Goal: Communication & Community: Answer question/provide support

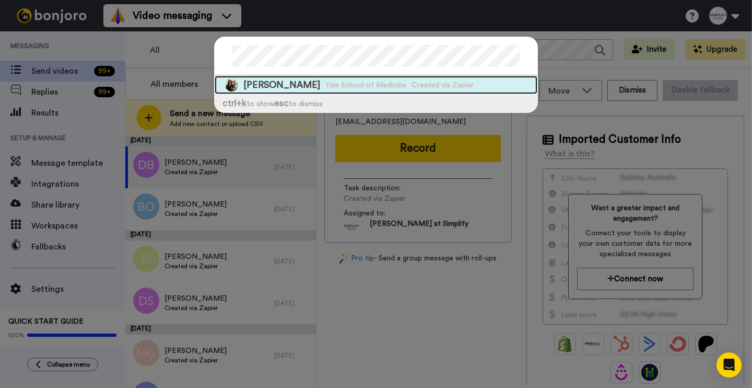
click at [455, 85] on span "Created via Zapier" at bounding box center [443, 85] width 62 height 10
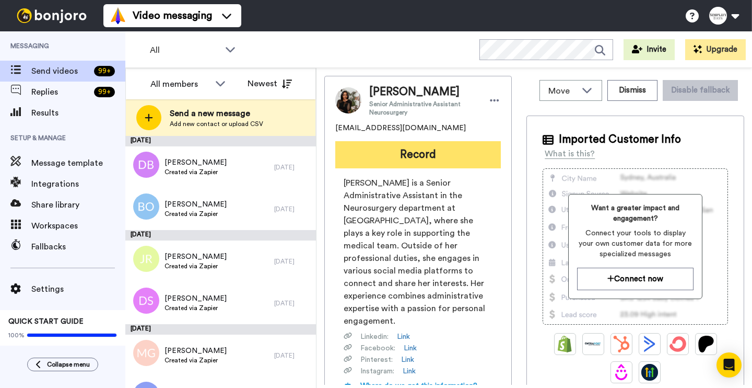
click at [407, 158] on button "Record" at bounding box center [418, 154] width 166 height 27
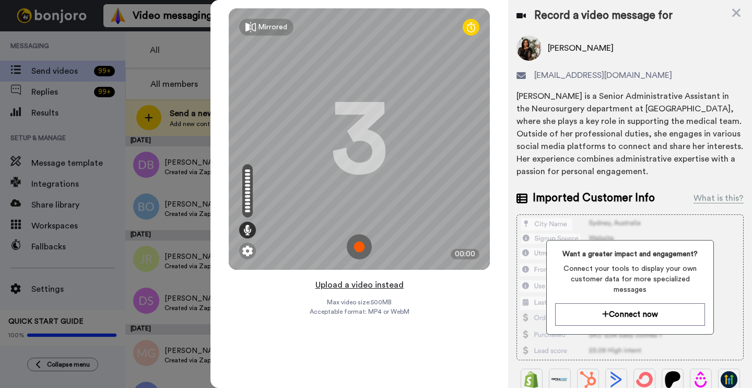
click at [380, 285] on button "Upload a video instead" at bounding box center [359, 285] width 95 height 14
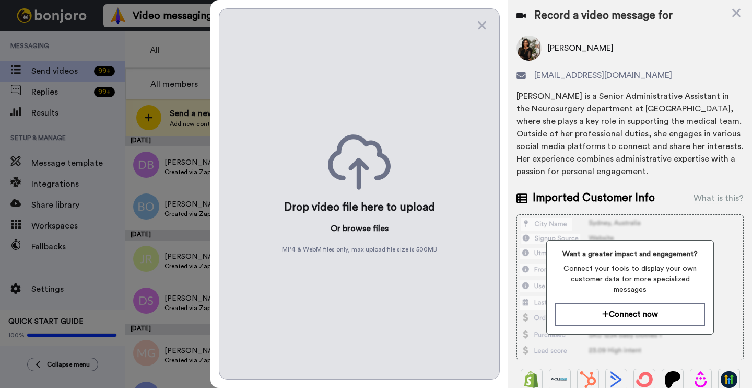
click at [365, 224] on button "browse" at bounding box center [357, 228] width 28 height 13
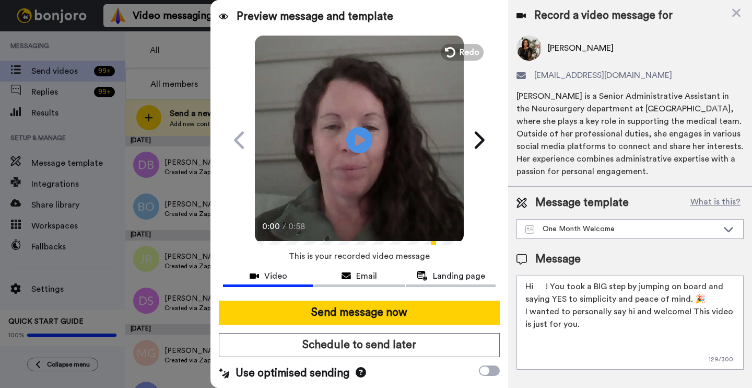
click at [550, 293] on textarea "Hi ! You took a BIG step by jumping on board and saying YES to simplicity and p…" at bounding box center [630, 322] width 227 height 94
click at [546, 287] on textarea "Hi ! You took a BIG step by jumping on board and saying YES to simplicity and p…" at bounding box center [630, 322] width 227 height 94
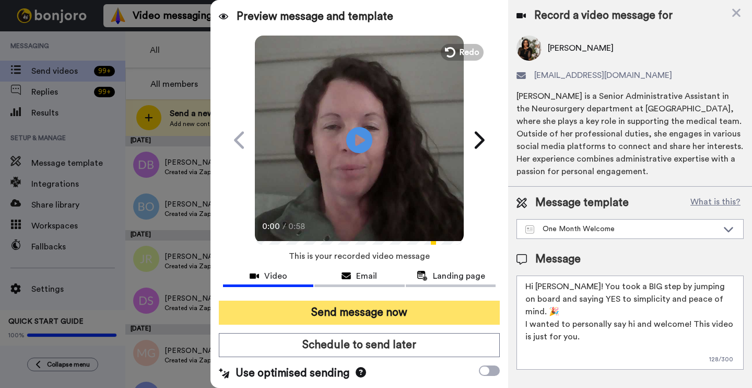
type textarea "Hi Tamara! You took a BIG step by jumping on board and saying YES to simplicity…"
click at [448, 306] on button "Send message now" at bounding box center [359, 312] width 281 height 24
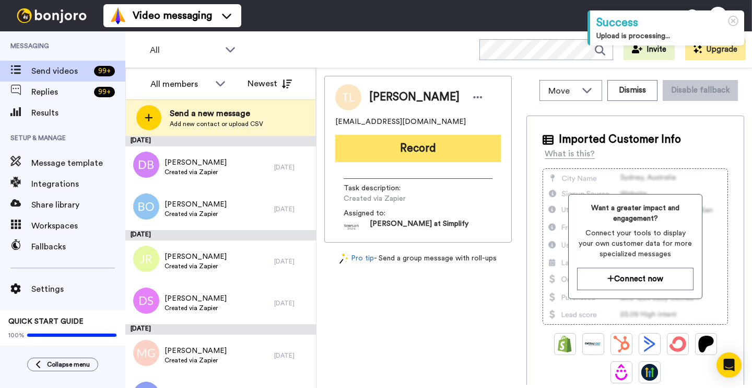
click at [411, 146] on button "Record" at bounding box center [418, 148] width 166 height 27
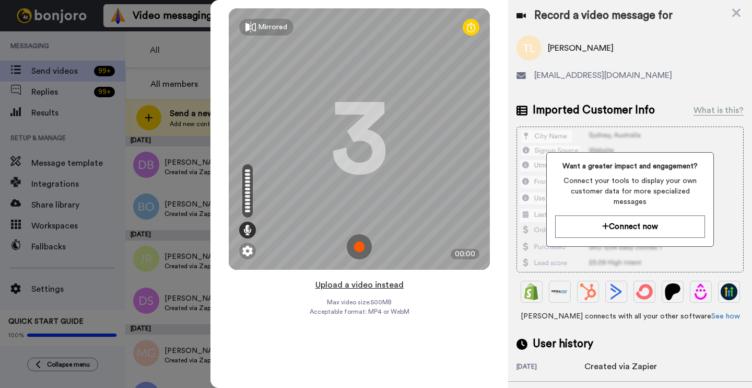
click at [389, 284] on button "Upload a video instead" at bounding box center [359, 285] width 95 height 14
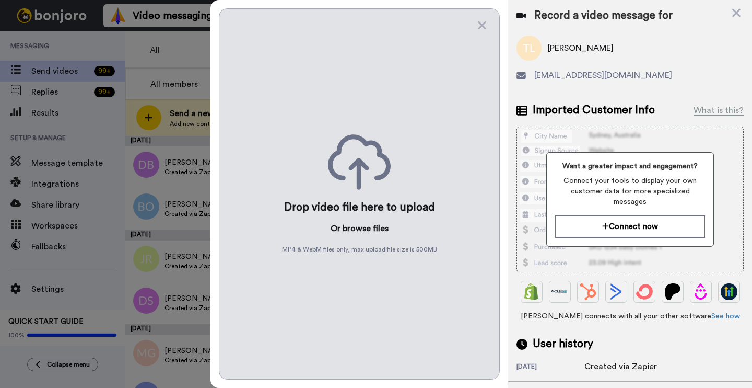
click at [365, 225] on button "browse" at bounding box center [357, 228] width 28 height 13
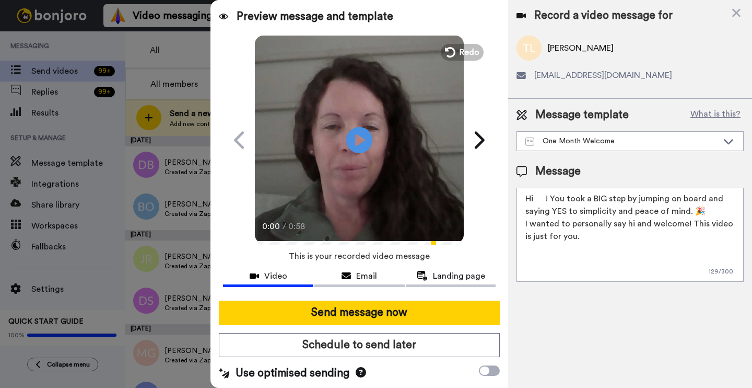
click at [544, 196] on textarea "Hi ! You took a BIG step by jumping on board and saying YES to simplicity and p…" at bounding box center [630, 235] width 227 height 94
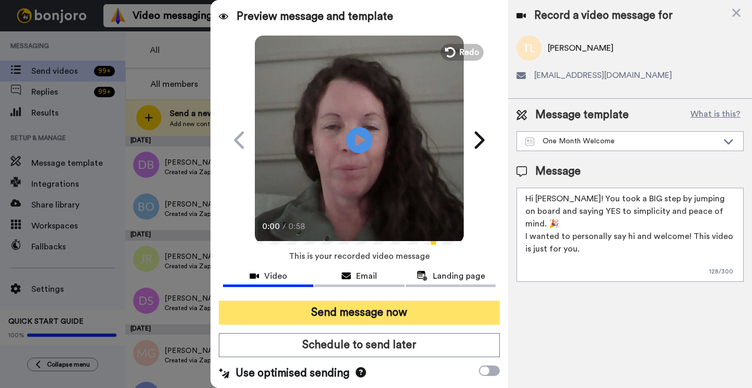
type textarea "Hi Tamara! You took a BIG step by jumping on board and saying YES to simplicity…"
click at [443, 319] on button "Send message now" at bounding box center [359, 312] width 281 height 24
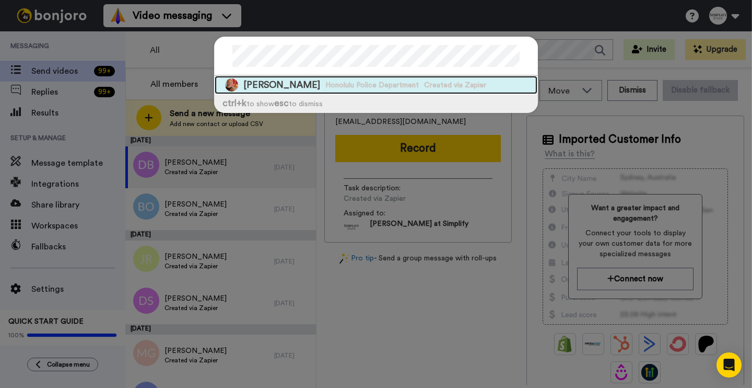
click at [472, 81] on span "Created via Zapier" at bounding box center [455, 85] width 62 height 10
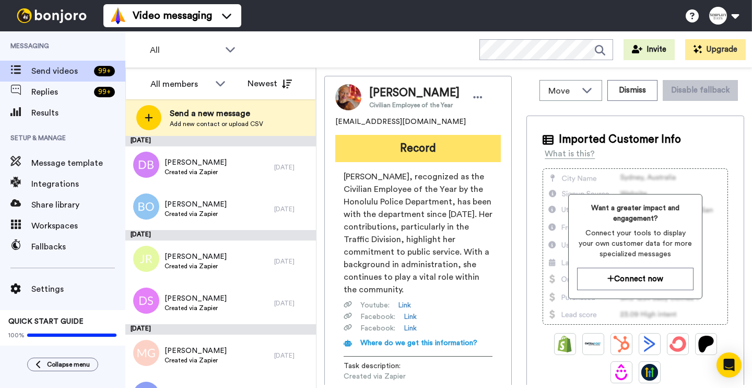
click at [402, 144] on button "Record" at bounding box center [418, 148] width 166 height 27
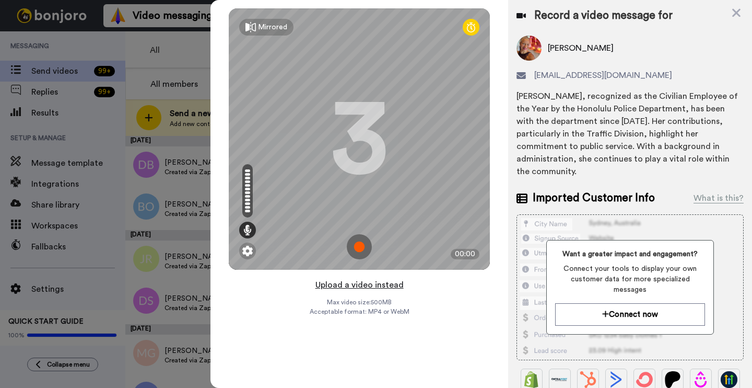
click at [363, 285] on button "Upload a video instead" at bounding box center [359, 285] width 95 height 14
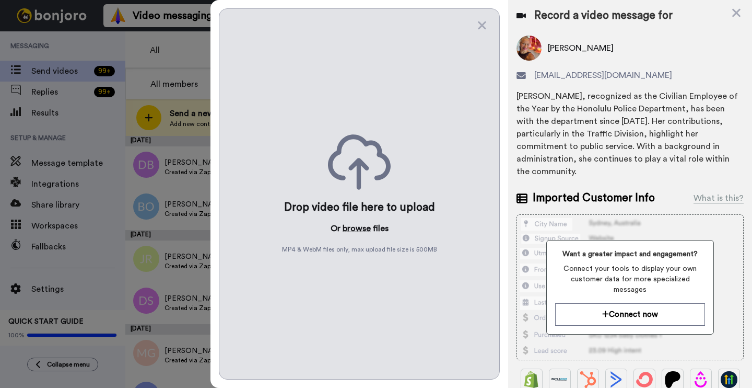
click at [362, 228] on button "browse" at bounding box center [357, 228] width 28 height 13
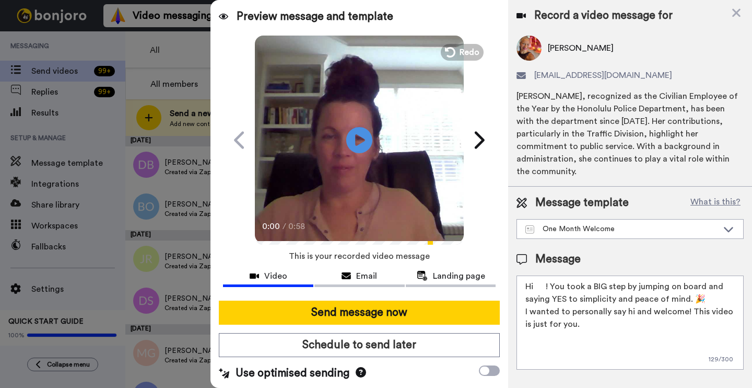
click at [549, 275] on textarea "Hi ! You took a BIG step by jumping on board and saying YES to simplicity and p…" at bounding box center [630, 322] width 227 height 94
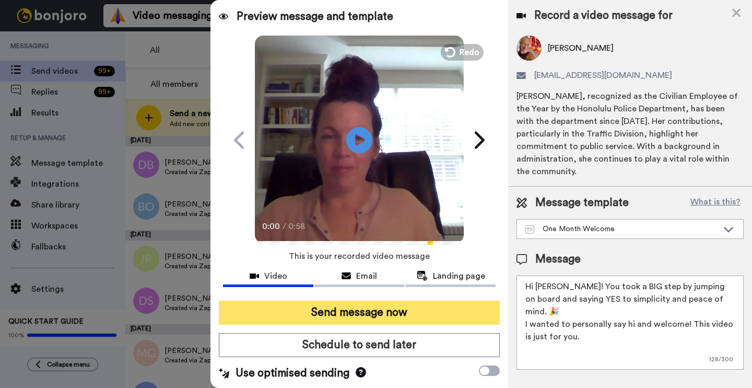
type textarea "Hi Tracey! You took a BIG step by jumping on board and saying YES to simplicity…"
click at [348, 313] on button "Send message now" at bounding box center [359, 312] width 281 height 24
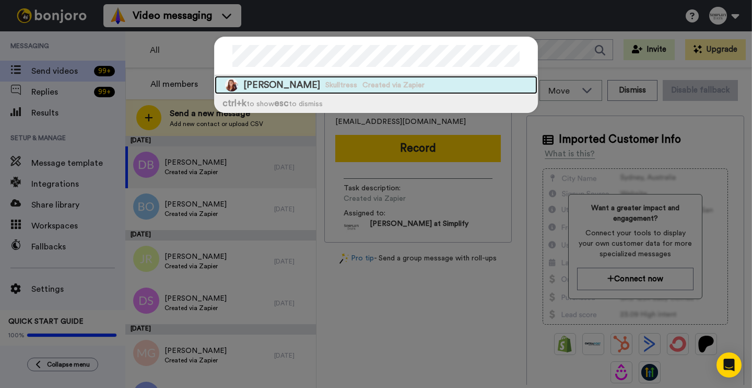
click at [340, 90] on span "Skulltress" at bounding box center [341, 85] width 32 height 10
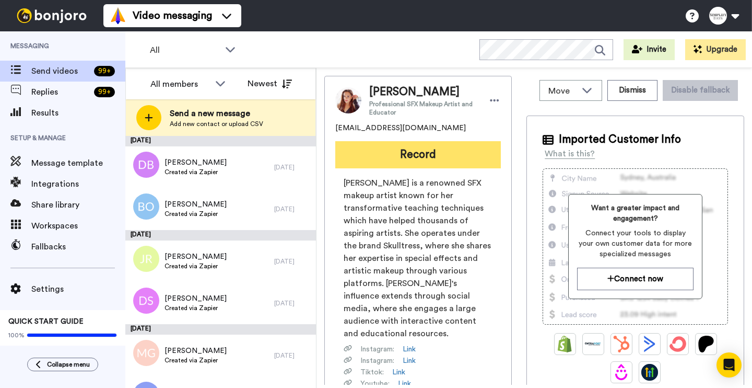
click at [445, 151] on button "Record" at bounding box center [418, 154] width 166 height 27
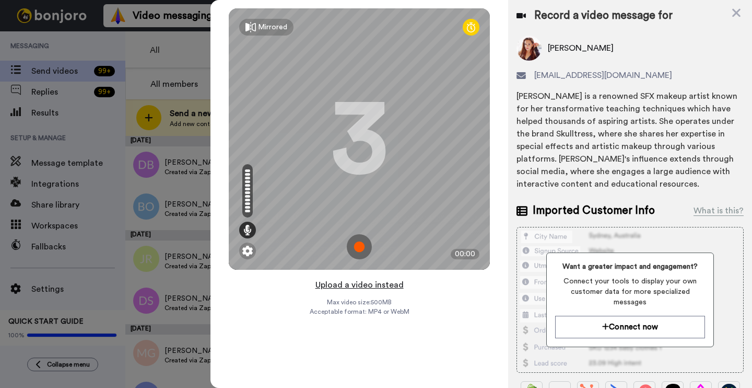
click at [344, 288] on button "Upload a video instead" at bounding box center [359, 285] width 95 height 14
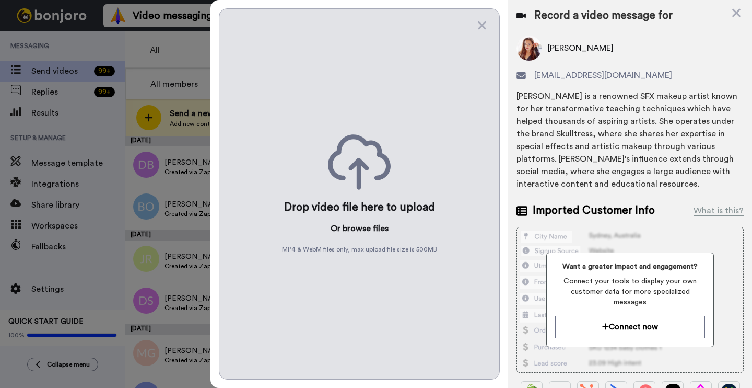
click at [358, 225] on button "browse" at bounding box center [357, 228] width 28 height 13
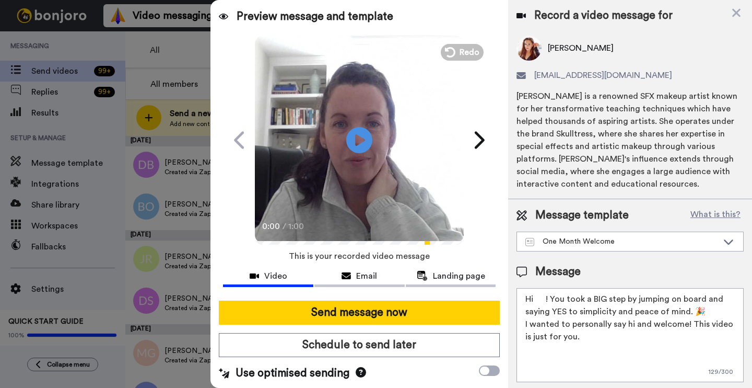
click at [542, 285] on div "Message Hi ! You took a BIG step by jumping on board and saying YES to simplici…" at bounding box center [630, 323] width 227 height 118
click at [546, 295] on textarea "Hi ! You took a BIG step by jumping on board and saying YES to simplicity and p…" at bounding box center [630, 335] width 227 height 94
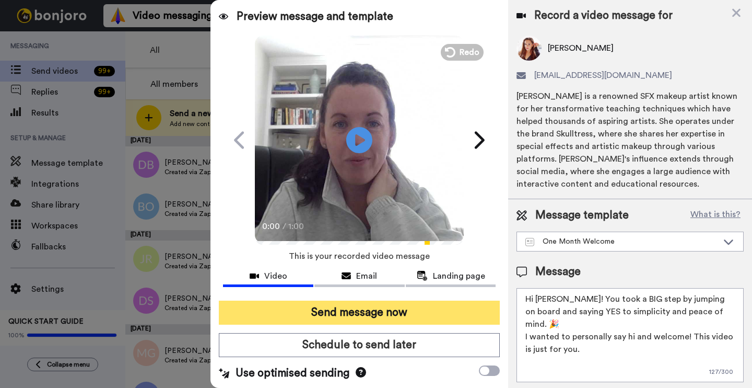
type textarea "Hi Vanessa! You took a BIG step by jumping on board and saying YES to simplicit…"
click at [386, 316] on button "Send message now" at bounding box center [359, 312] width 281 height 24
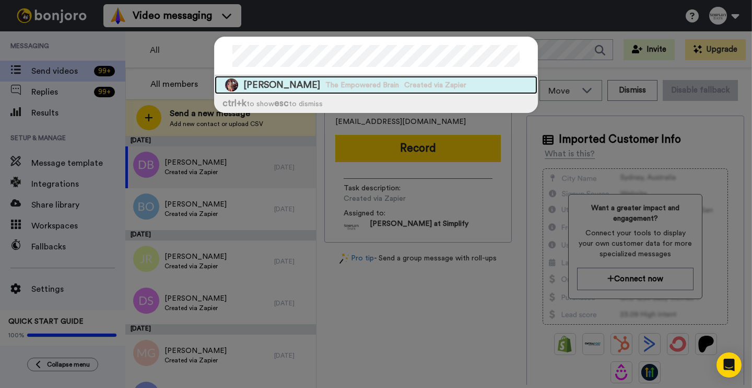
click at [310, 83] on span "[PERSON_NAME]" at bounding box center [281, 84] width 77 height 13
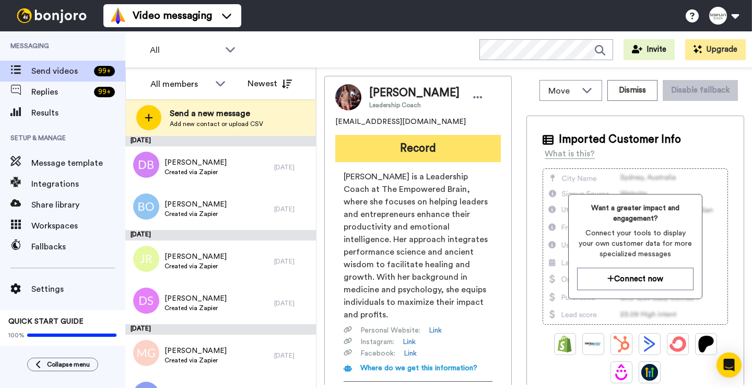
click at [421, 152] on button "Record" at bounding box center [418, 148] width 166 height 27
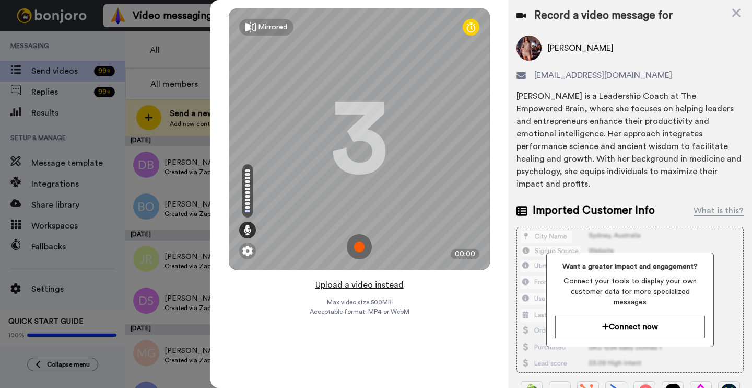
click at [372, 284] on button "Upload a video instead" at bounding box center [359, 285] width 95 height 14
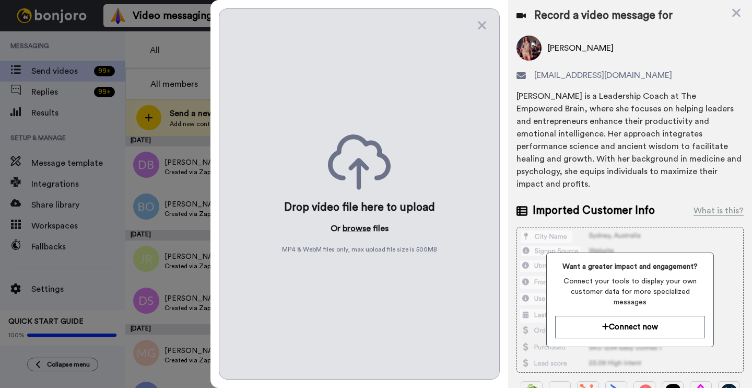
click at [352, 233] on button "browse" at bounding box center [357, 228] width 28 height 13
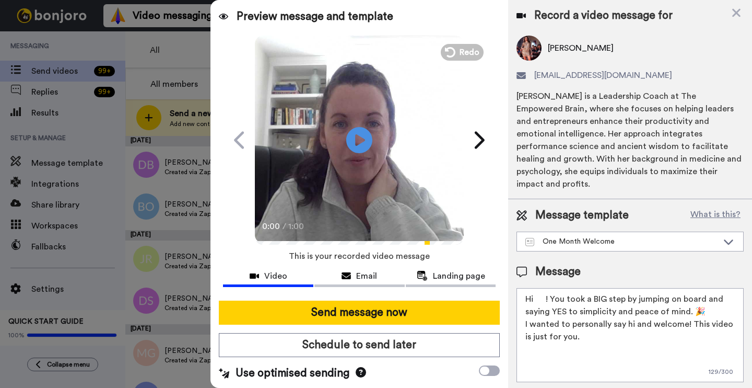
click at [550, 288] on textarea "Hi ! You took a BIG step by jumping on board and saying YES to simplicity and p…" at bounding box center [630, 335] width 227 height 94
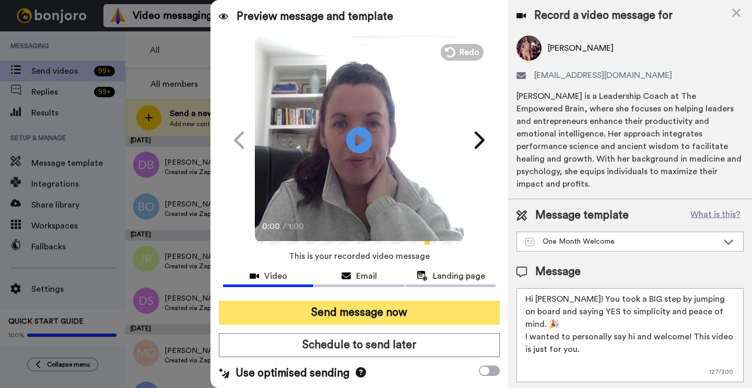
type textarea "Hi Vanessa! You took a BIG step by jumping on board and saying YES to simplicit…"
click at [442, 310] on button "Send message now" at bounding box center [359, 312] width 281 height 24
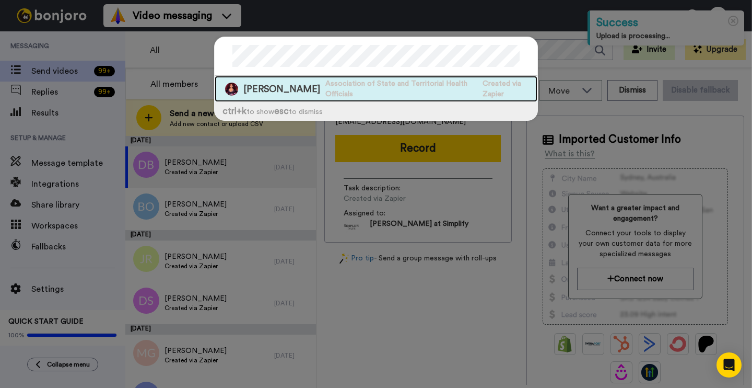
click at [362, 86] on span "Association of State and Territorial Health Officials" at bounding box center [401, 88] width 152 height 21
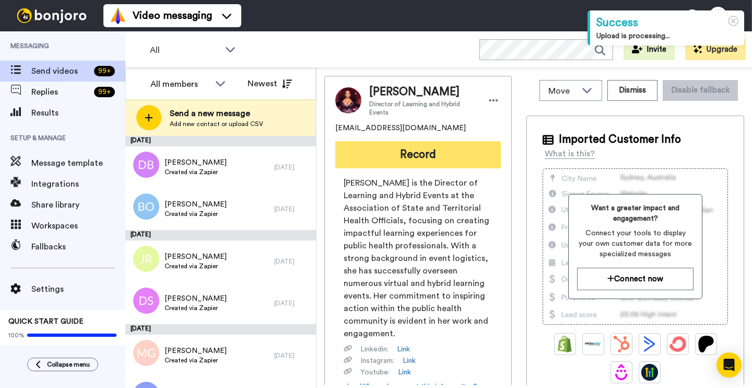
click at [435, 153] on button "Record" at bounding box center [418, 154] width 166 height 27
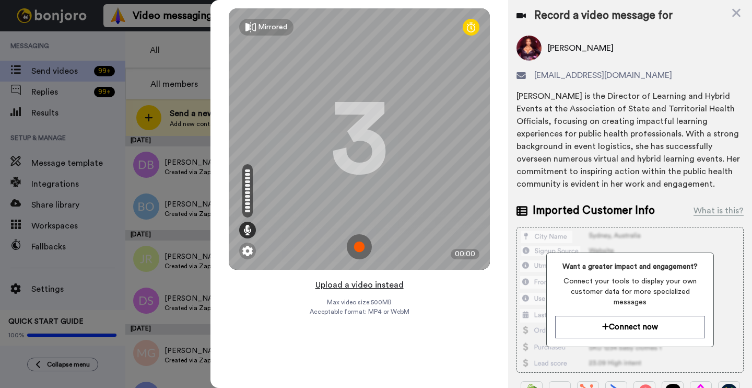
click at [336, 285] on button "Upload a video instead" at bounding box center [359, 285] width 95 height 14
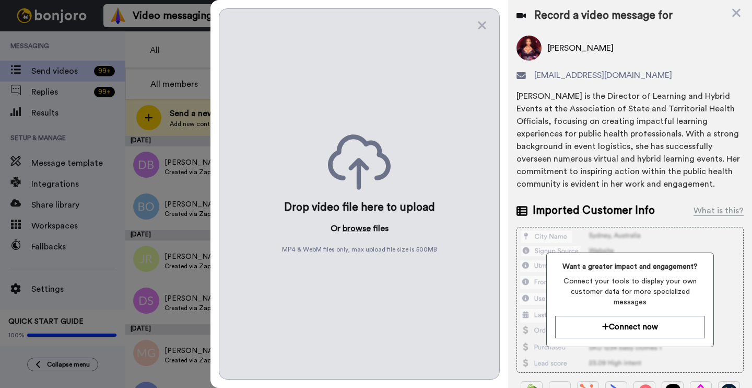
click at [363, 227] on button "browse" at bounding box center [357, 228] width 28 height 13
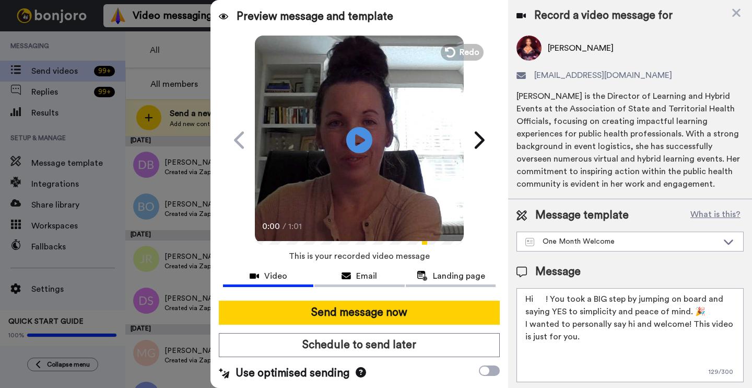
click at [547, 296] on textarea "Hi ! You took a BIG step by jumping on board and saying YES to simplicity and p…" at bounding box center [630, 335] width 227 height 94
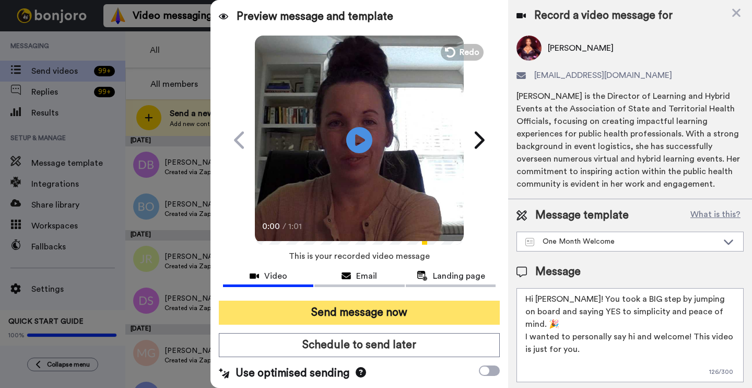
type textarea "Hi Victoria! You took a BIG step by jumping on board and saying YES to simplici…"
click at [415, 307] on button "Send message now" at bounding box center [359, 312] width 281 height 24
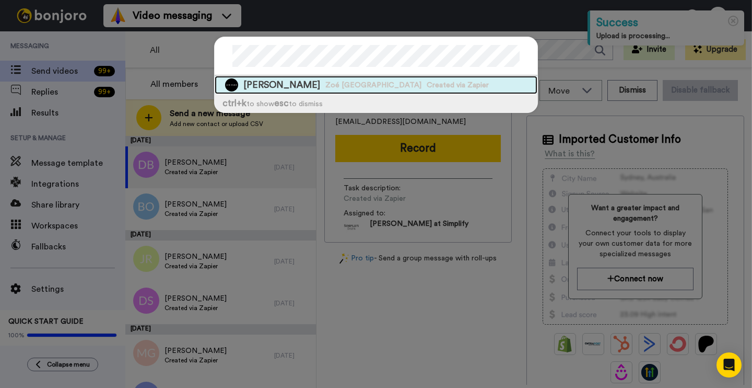
click at [348, 79] on div "[PERSON_NAME] Zoé [GEOGRAPHIC_DATA] Created via Zapier" at bounding box center [376, 85] width 323 height 18
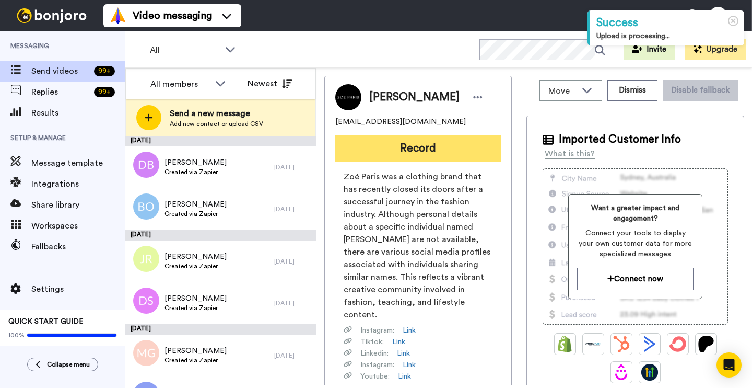
click at [381, 150] on button "Record" at bounding box center [418, 148] width 166 height 27
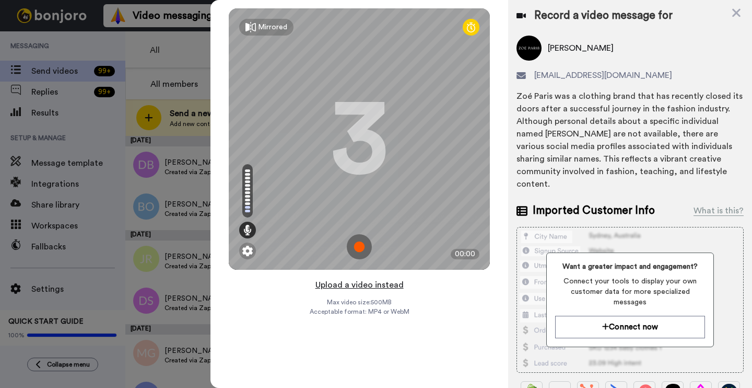
click at [366, 285] on button "Upload a video instead" at bounding box center [359, 285] width 95 height 14
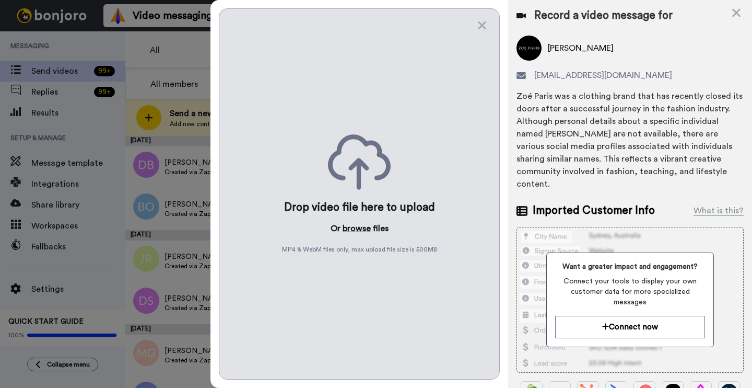
click at [362, 229] on button "browse" at bounding box center [357, 228] width 28 height 13
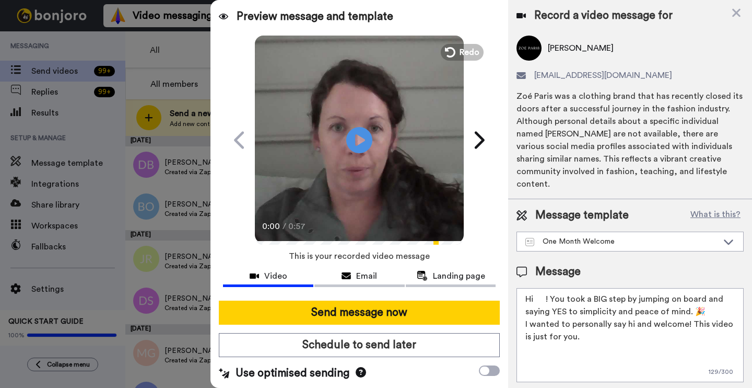
click at [544, 288] on textarea "Hi ! You took a BIG step by jumping on board and saying YES to simplicity and p…" at bounding box center [630, 335] width 227 height 94
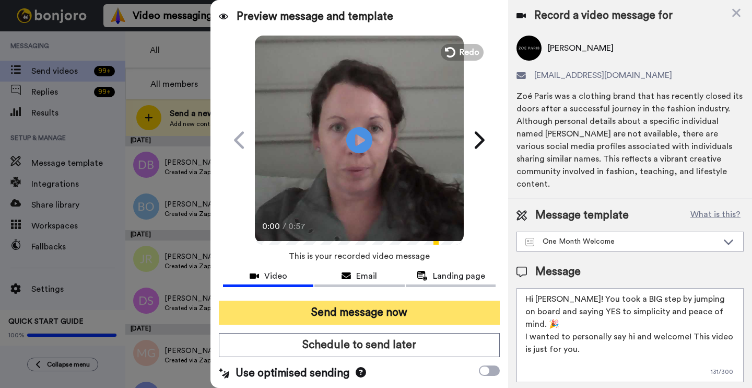
type textarea "Hi [PERSON_NAME]! You took a BIG step by jumping on board and saying YES to sim…"
click at [391, 314] on button "Send message now" at bounding box center [359, 312] width 281 height 24
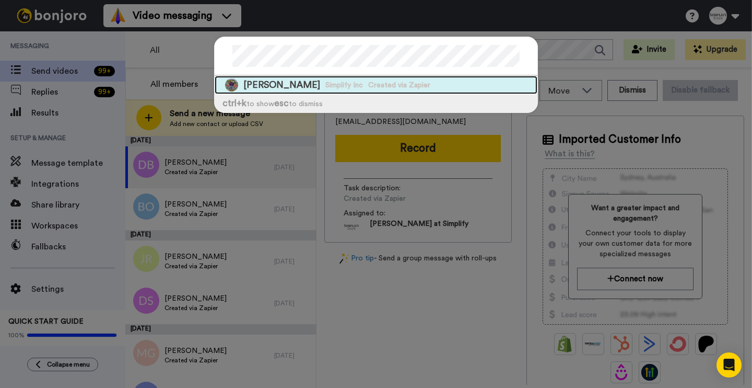
click at [298, 81] on span "Bonnie Birrell" at bounding box center [281, 84] width 77 height 13
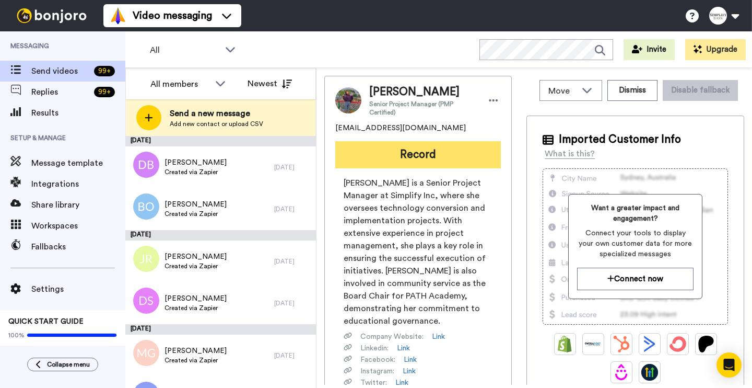
click at [430, 149] on button "Record" at bounding box center [418, 154] width 166 height 27
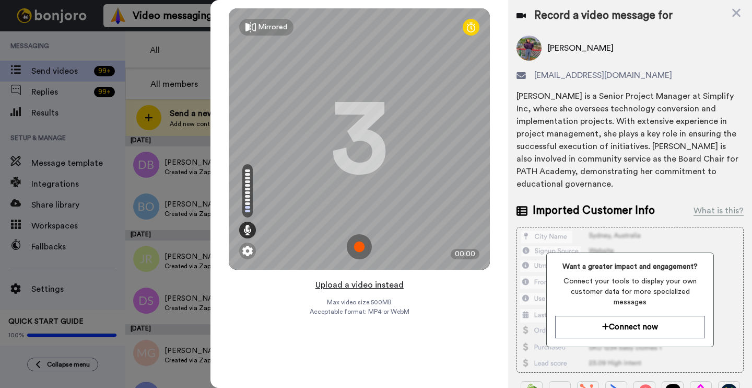
click at [330, 285] on button "Upload a video instead" at bounding box center [359, 285] width 95 height 14
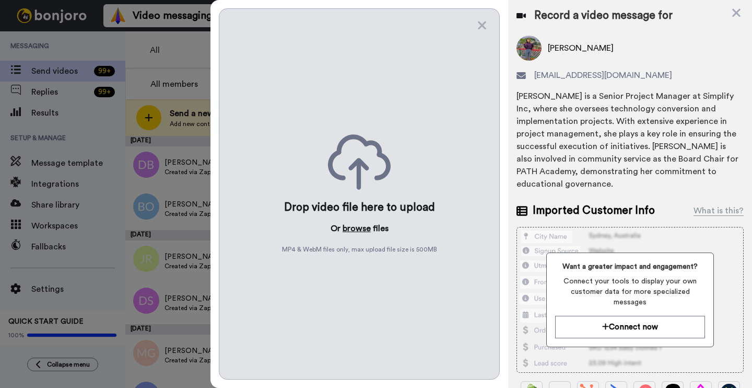
click at [364, 225] on button "browse" at bounding box center [357, 228] width 28 height 13
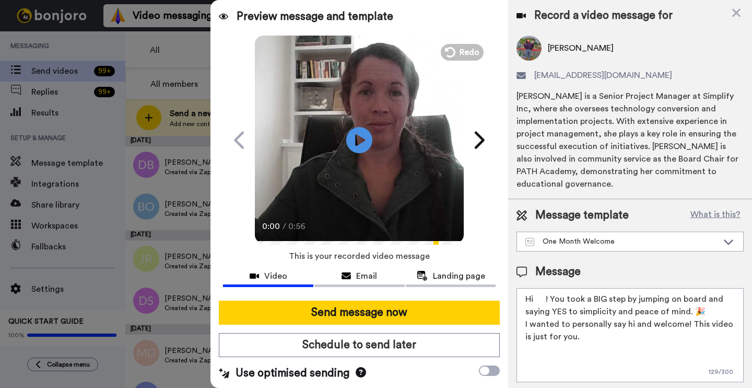
drag, startPoint x: 547, startPoint y: 287, endPoint x: 570, endPoint y: 294, distance: 24.0
click at [547, 288] on textarea "Hi ! You took a BIG step by jumping on board and saying YES to simplicity and p…" at bounding box center [630, 335] width 227 height 94
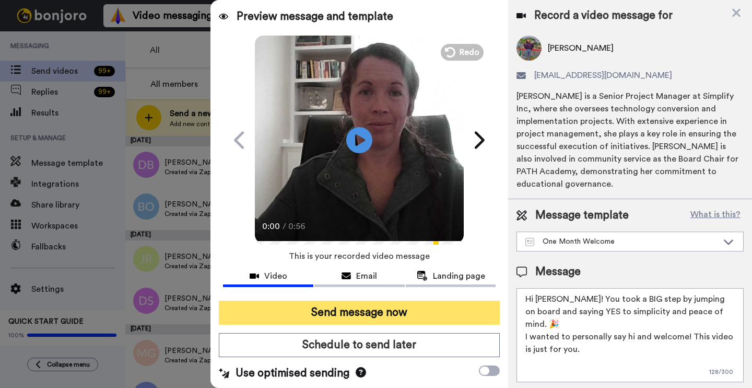
type textarea "Hi Bonnie! You took a BIG step by jumping on board and saying YES to simplicity…"
click at [444, 310] on button "Send message now" at bounding box center [359, 312] width 281 height 24
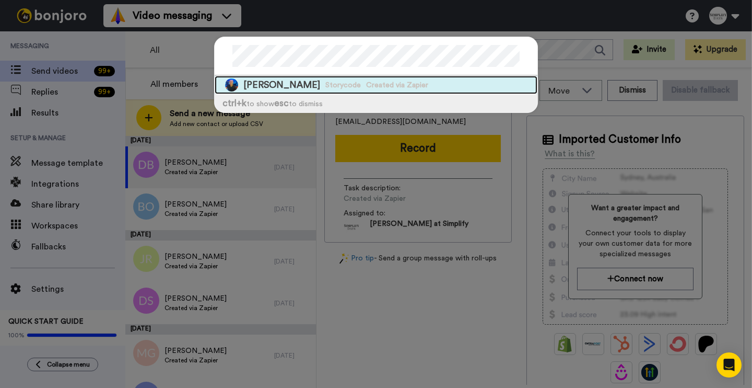
click at [423, 80] on span "Created via Zapier" at bounding box center [397, 85] width 62 height 10
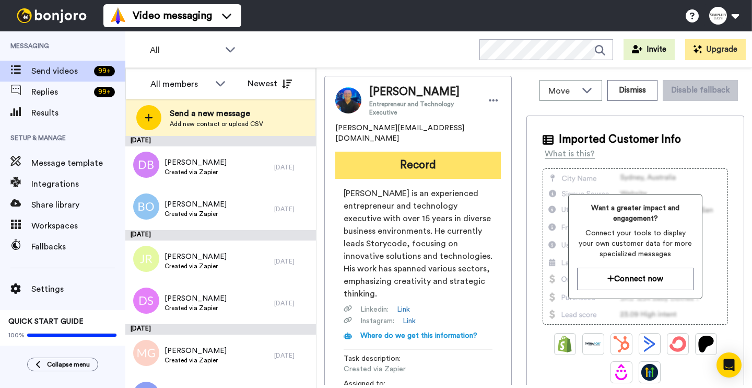
click at [398, 152] on button "Record" at bounding box center [418, 165] width 166 height 27
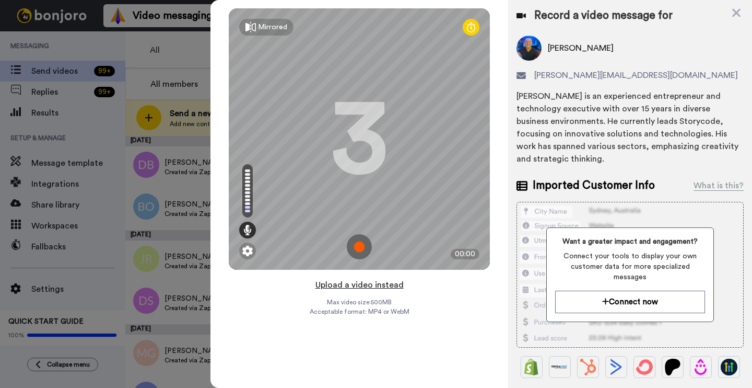
click at [366, 283] on button "Upload a video instead" at bounding box center [359, 285] width 95 height 14
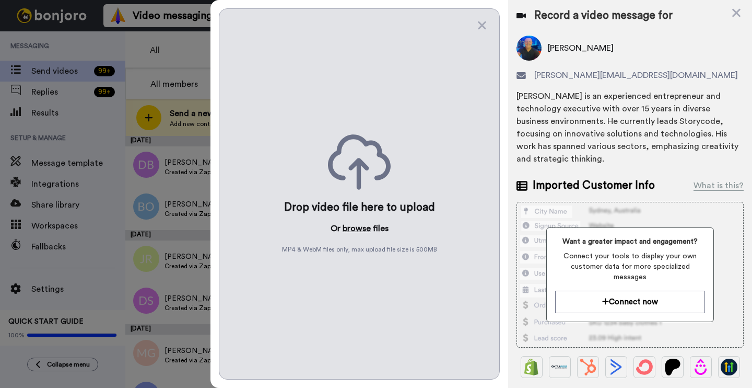
click at [360, 232] on button "browse" at bounding box center [357, 228] width 28 height 13
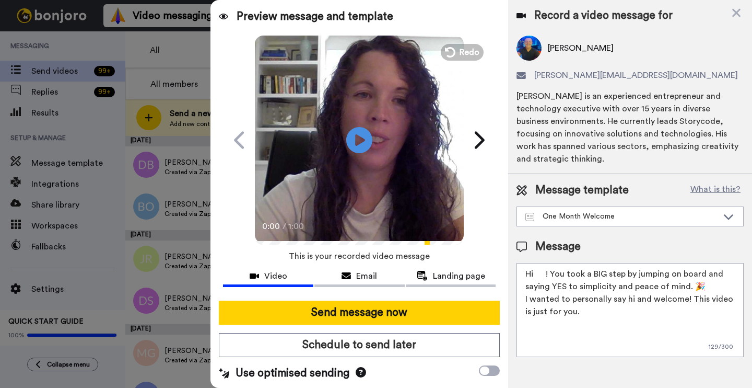
click at [544, 270] on textarea "Hi ! You took a BIG step by jumping on board and saying YES to simplicity and p…" at bounding box center [630, 310] width 227 height 94
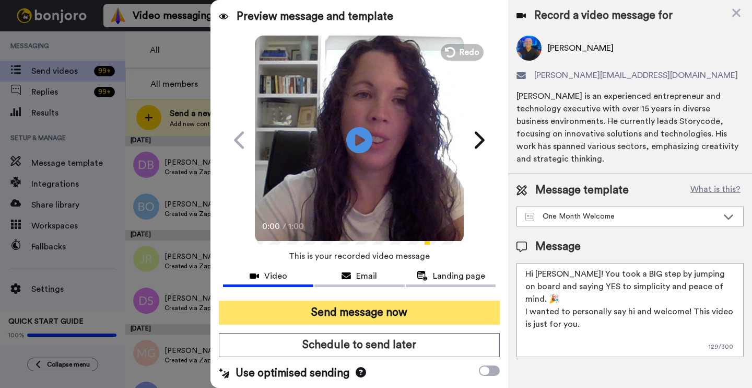
type textarea "Hi [PERSON_NAME]! You took a BIG step by jumping on board and saying YES to sim…"
click at [447, 310] on button "Send message now" at bounding box center [359, 312] width 281 height 24
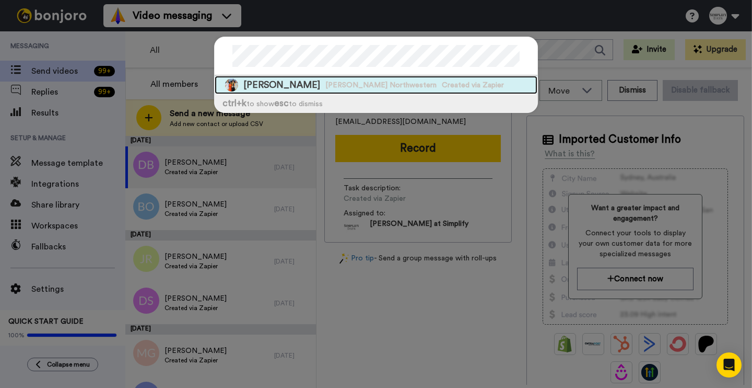
click at [442, 85] on span "Created via Zapier" at bounding box center [473, 85] width 62 height 10
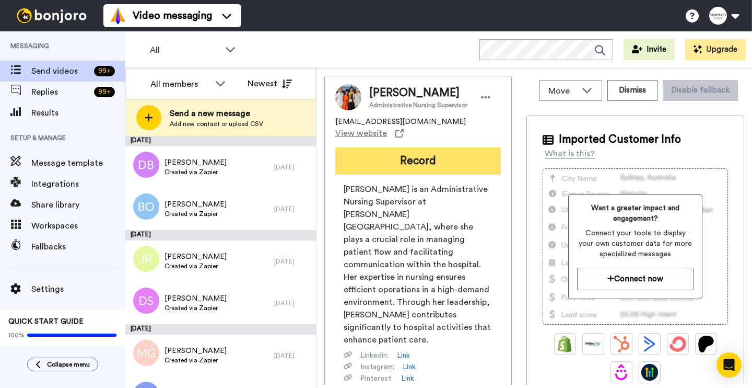
click at [414, 165] on button "Record" at bounding box center [418, 160] width 166 height 27
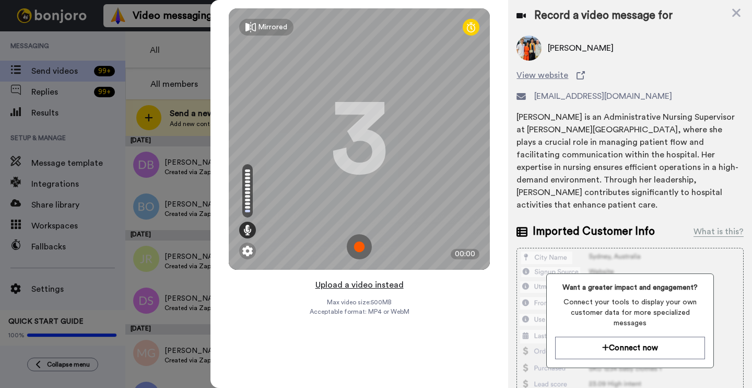
click at [339, 287] on button "Upload a video instead" at bounding box center [359, 285] width 95 height 14
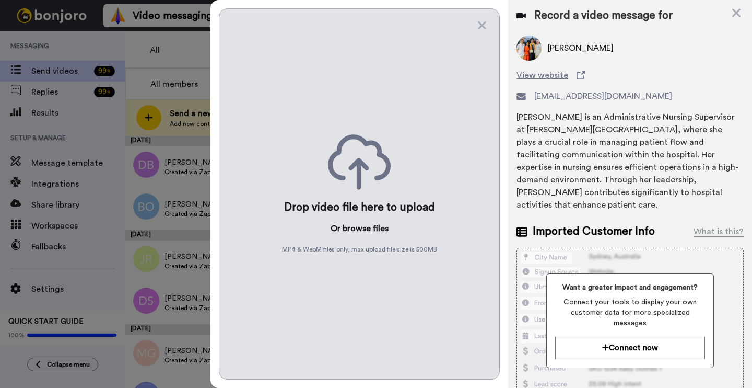
click at [358, 230] on button "browse" at bounding box center [357, 228] width 28 height 13
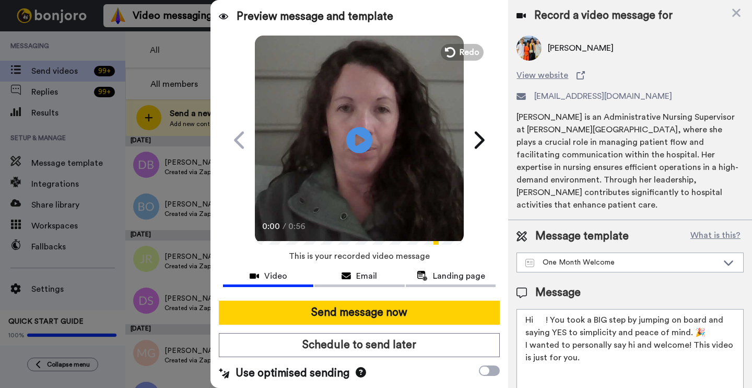
drag, startPoint x: 547, startPoint y: 306, endPoint x: 573, endPoint y: 308, distance: 25.7
click at [547, 309] on textarea "Hi ! You took a BIG step by jumping on board and saying YES to simplicity and p…" at bounding box center [630, 356] width 227 height 94
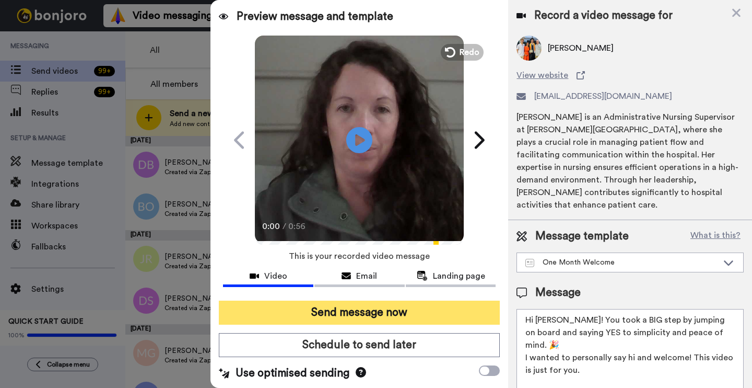
type textarea "Hi Leslie! You took a BIG step by jumping on board and saying YES to simplicity…"
click at [457, 312] on button "Send message now" at bounding box center [359, 312] width 281 height 24
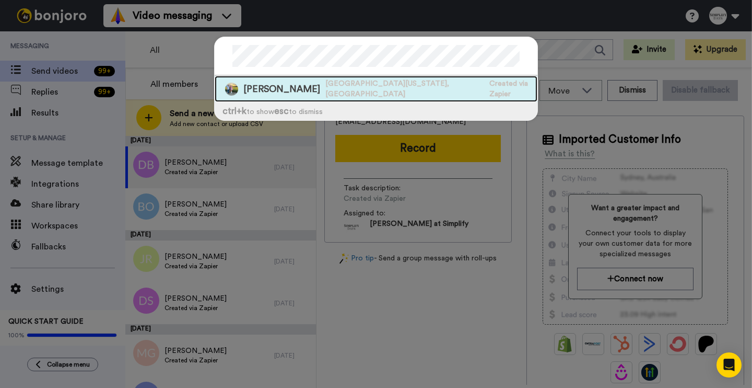
click at [360, 84] on span "[GEOGRAPHIC_DATA][US_STATE], [GEOGRAPHIC_DATA]" at bounding box center [404, 88] width 159 height 21
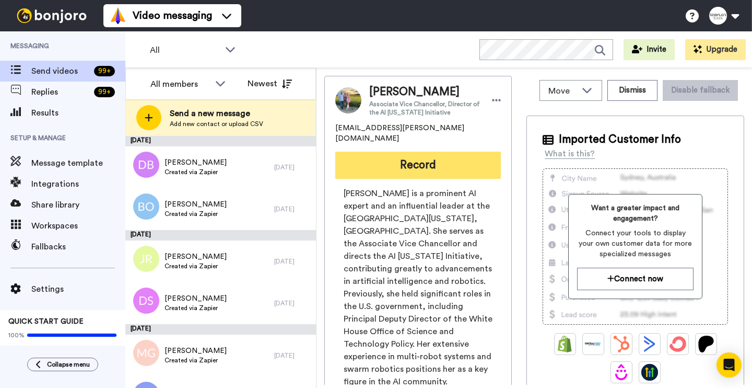
click at [437, 157] on button "Record" at bounding box center [418, 165] width 166 height 27
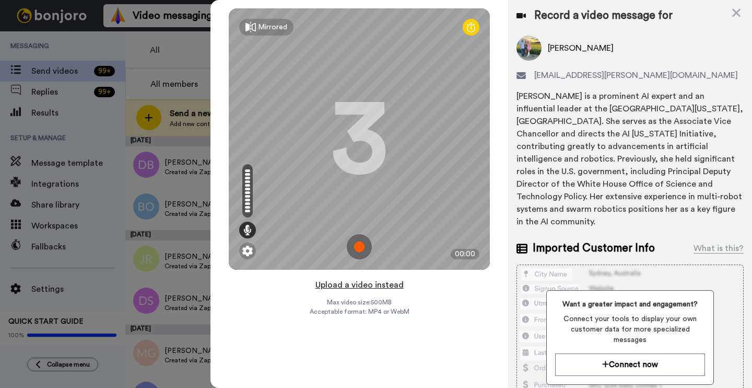
click at [377, 285] on button "Upload a video instead" at bounding box center [359, 285] width 95 height 14
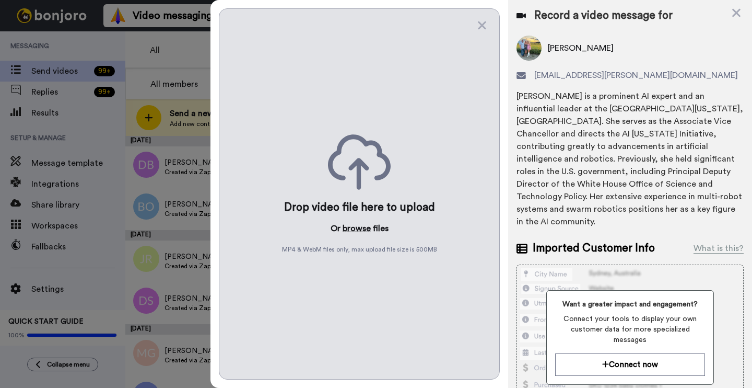
click at [353, 226] on button "browse" at bounding box center [357, 228] width 28 height 13
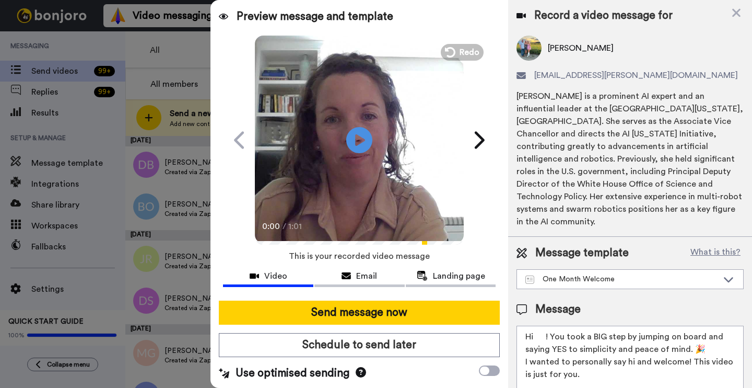
click at [545, 325] on textarea "Hi ! You took a BIG step by jumping on board and saying YES to simplicity and p…" at bounding box center [630, 372] width 227 height 94
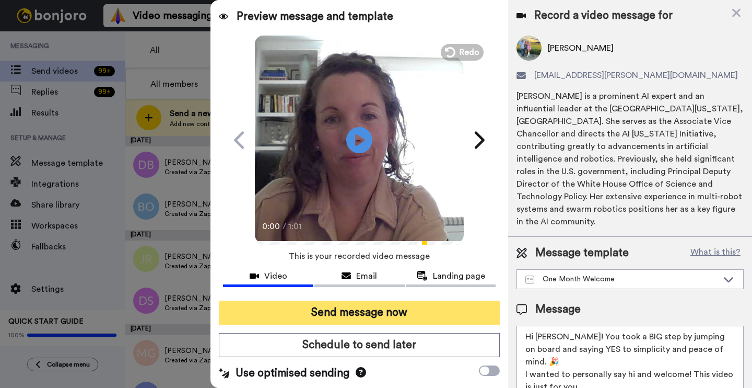
type textarea "Hi [PERSON_NAME]! You took a BIG step by jumping on board and saying YES to sim…"
click at [428, 309] on button "Send message now" at bounding box center [359, 312] width 281 height 24
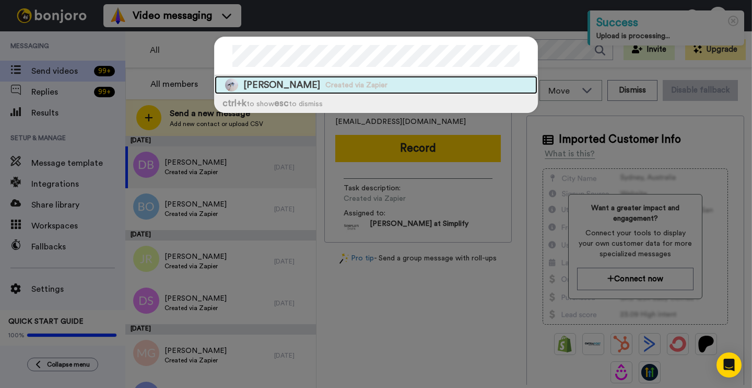
click at [384, 84] on div "[PERSON_NAME] Created via Zapier" at bounding box center [376, 85] width 323 height 18
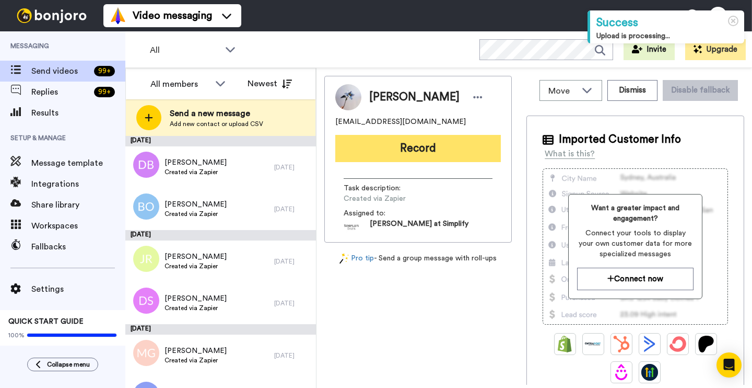
click at [403, 145] on button "Record" at bounding box center [418, 148] width 166 height 27
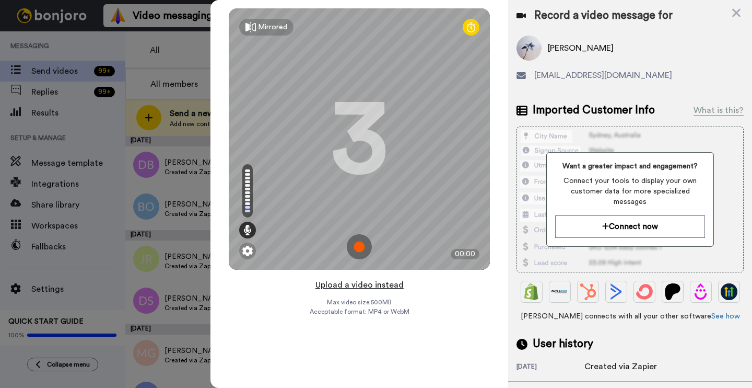
click at [363, 286] on button "Upload a video instead" at bounding box center [359, 285] width 95 height 14
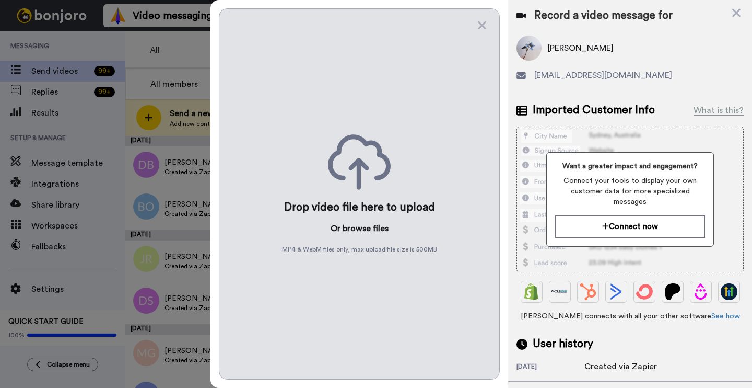
click at [351, 231] on button "browse" at bounding box center [357, 228] width 28 height 13
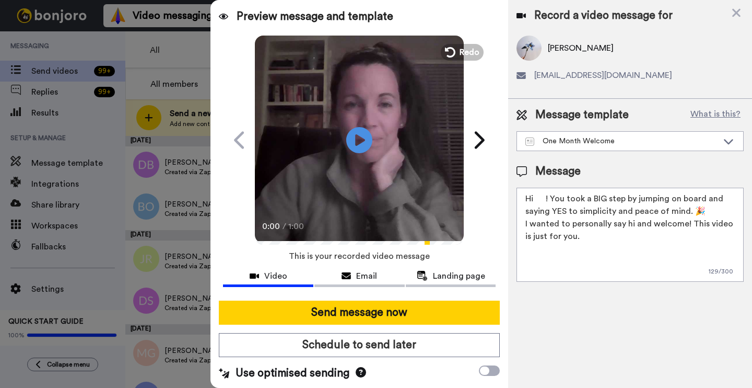
click at [549, 200] on textarea "Hi ! You took a BIG step by jumping on board and saying YES to simplicity and p…" at bounding box center [630, 235] width 227 height 94
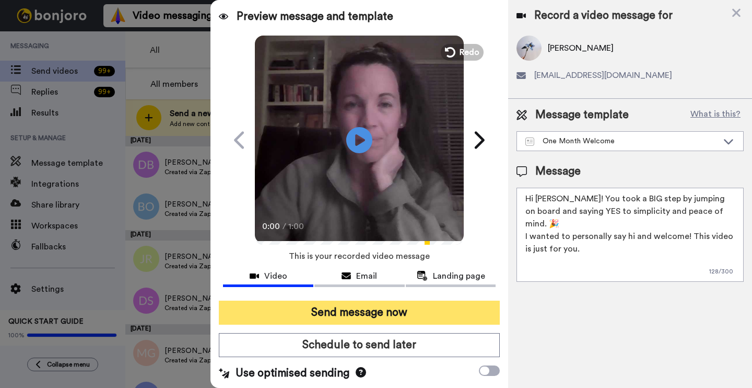
type textarea "Hi Maggie! You took a BIG step by jumping on board and saying YES to simplicity…"
click at [433, 315] on button "Send message now" at bounding box center [359, 312] width 281 height 24
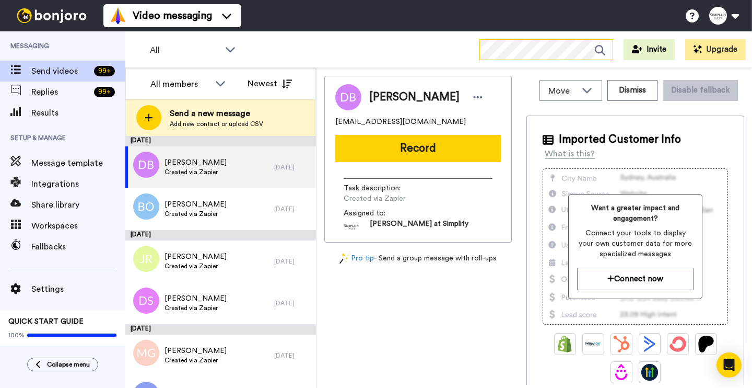
click at [503, 60] on div at bounding box center [547, 49] width 134 height 21
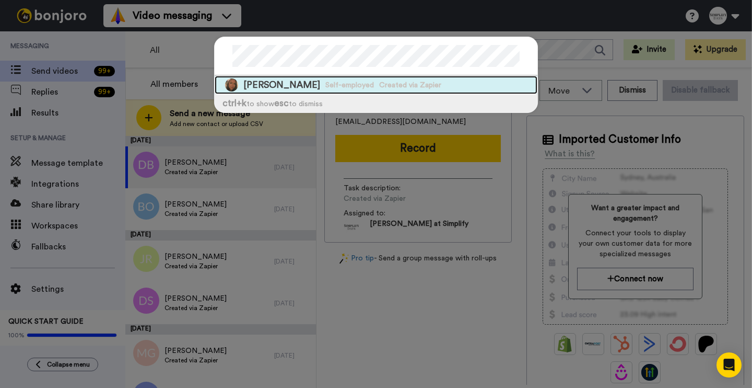
click at [431, 79] on div "[PERSON_NAME] Self-employed Created via Zapier" at bounding box center [376, 85] width 323 height 18
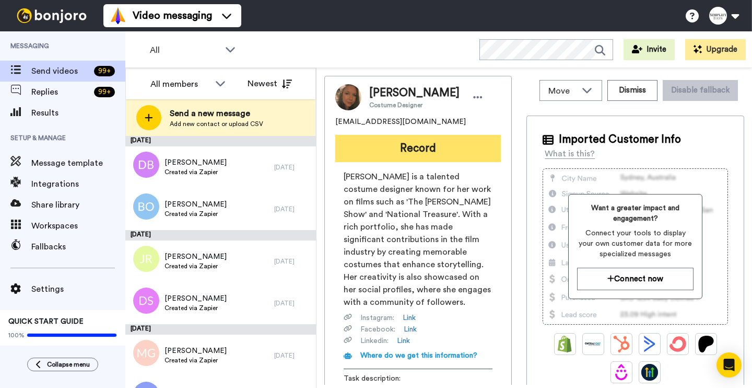
click at [422, 142] on button "Record" at bounding box center [418, 148] width 166 height 27
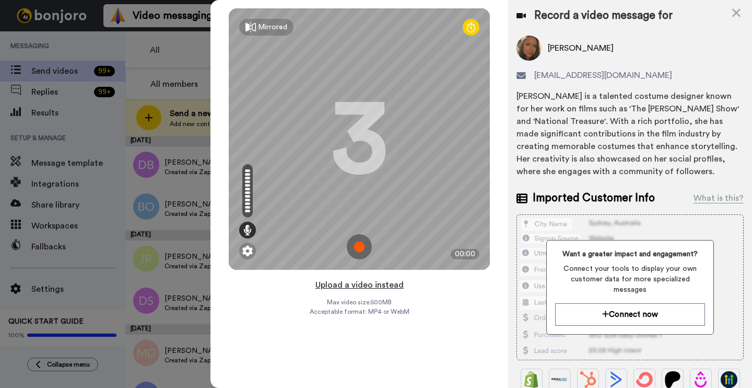
click at [387, 279] on button "Upload a video instead" at bounding box center [359, 285] width 95 height 14
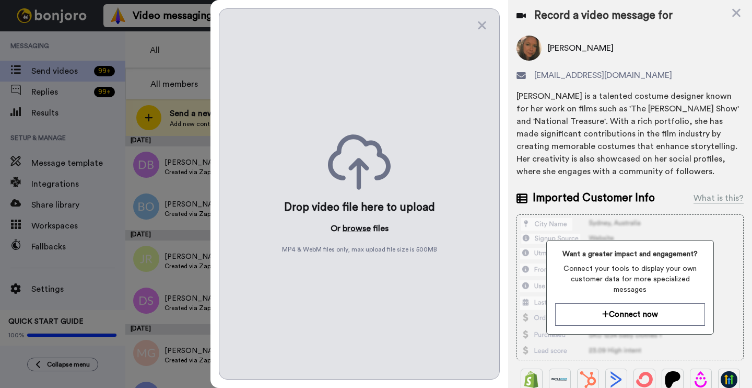
click at [348, 224] on button "browse" at bounding box center [357, 228] width 28 height 13
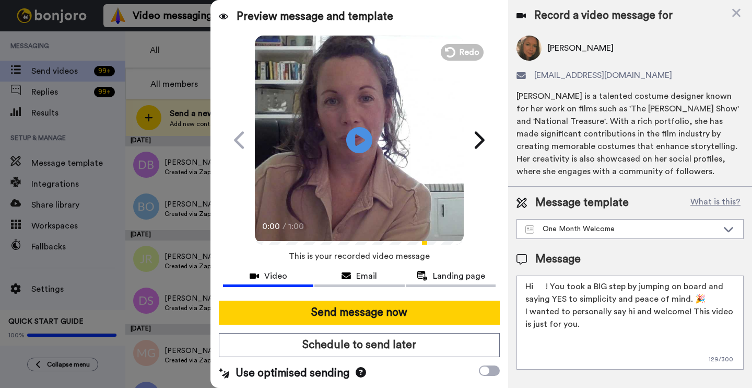
drag, startPoint x: 547, startPoint y: 285, endPoint x: 596, endPoint y: 286, distance: 48.6
click at [550, 285] on textarea "Hi ! You took a BIG step by jumping on board and saying YES to simplicity and p…" at bounding box center [630, 322] width 227 height 94
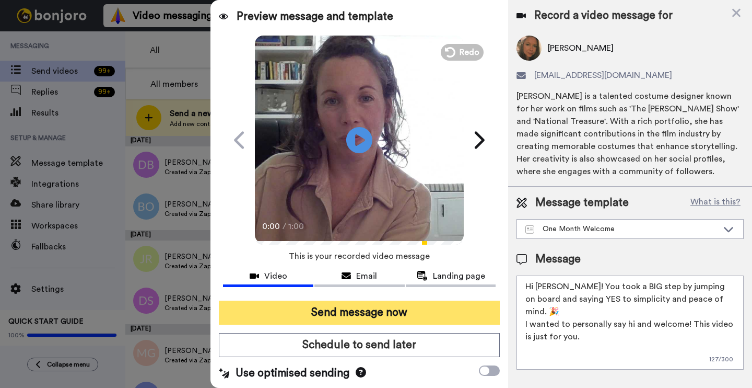
type textarea "Hi [PERSON_NAME]! You took a BIG step by jumping on board and saying YES to sim…"
click at [449, 301] on button "Send message now" at bounding box center [359, 312] width 281 height 24
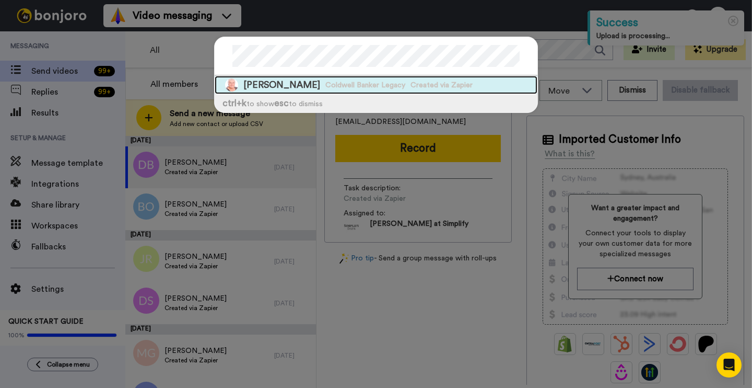
click at [406, 76] on div "[PERSON_NAME] Coldwell Banker Legacy Created via Zapier" at bounding box center [376, 85] width 323 height 18
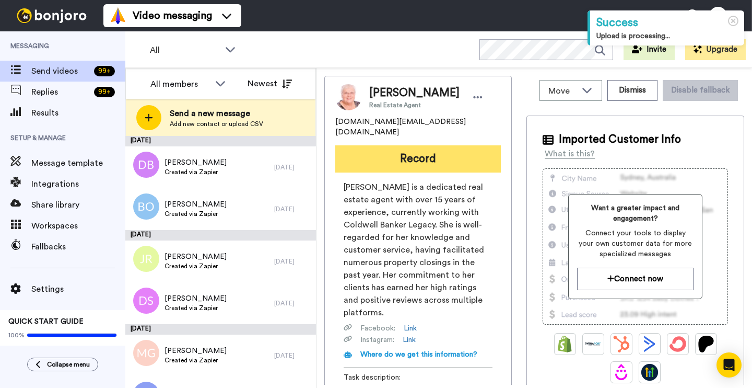
click at [407, 158] on button "Record" at bounding box center [418, 158] width 166 height 27
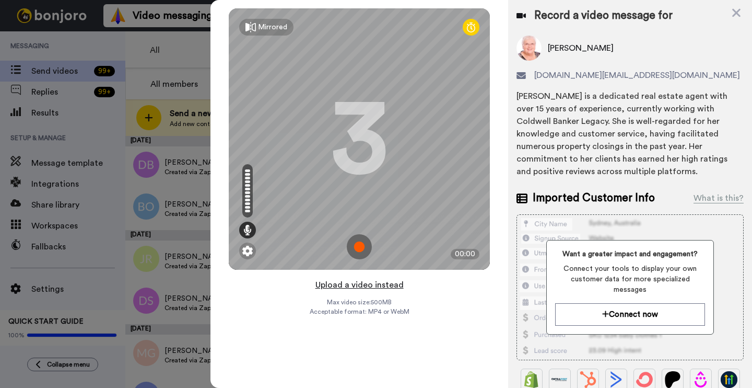
click at [374, 285] on button "Upload a video instead" at bounding box center [359, 285] width 95 height 14
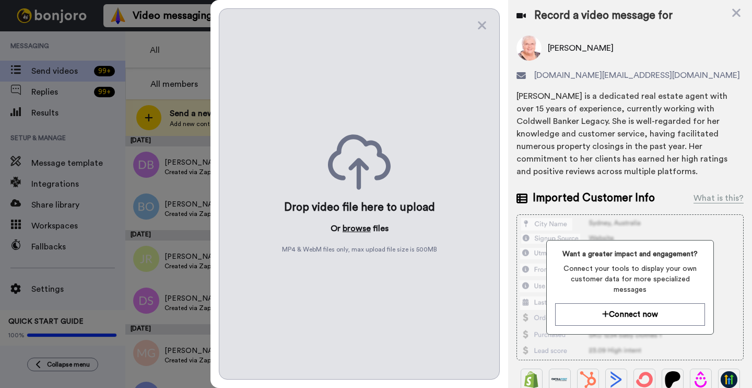
click at [352, 232] on button "browse" at bounding box center [357, 228] width 28 height 13
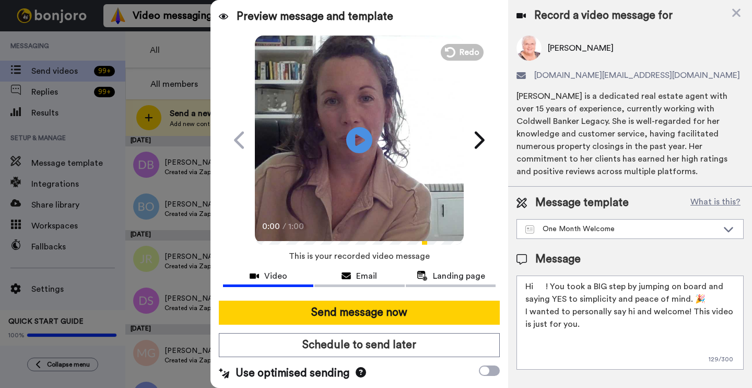
click at [545, 292] on textarea "Hi ! You took a BIG step by jumping on board and saying YES to simplicity and p…" at bounding box center [630, 322] width 227 height 94
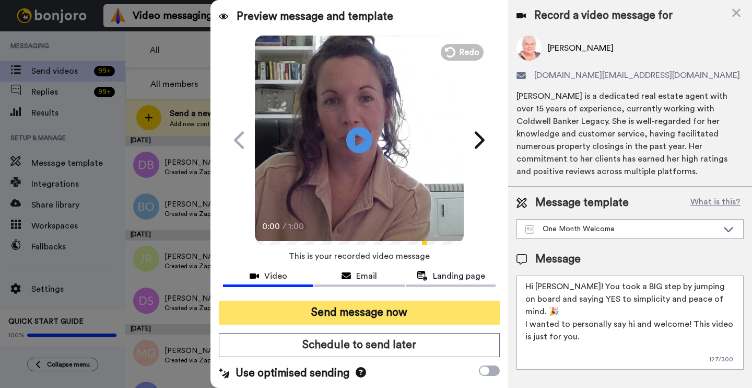
type textarea "Hi Marilyn! You took a BIG step by jumping on board and saying YES to simplicit…"
click at [336, 306] on button "Send message now" at bounding box center [359, 312] width 281 height 24
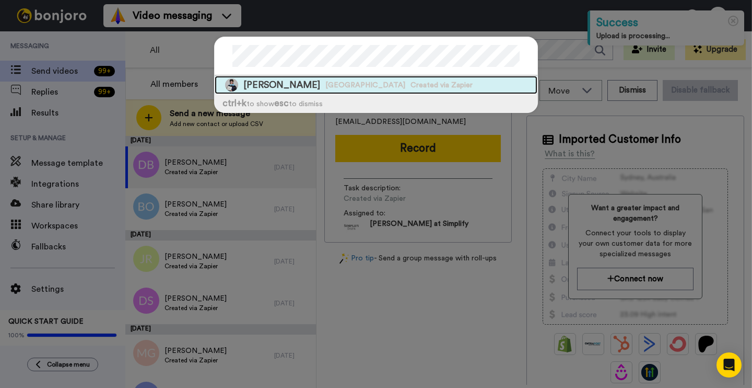
click at [289, 81] on span "Mary Ann Herlitzke" at bounding box center [281, 84] width 77 height 13
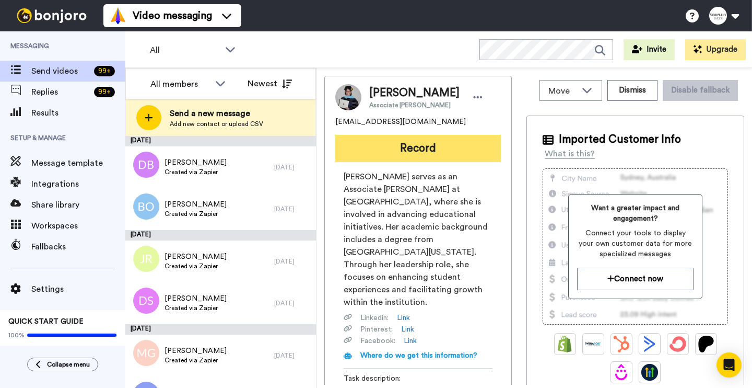
click at [432, 147] on button "Record" at bounding box center [418, 148] width 166 height 27
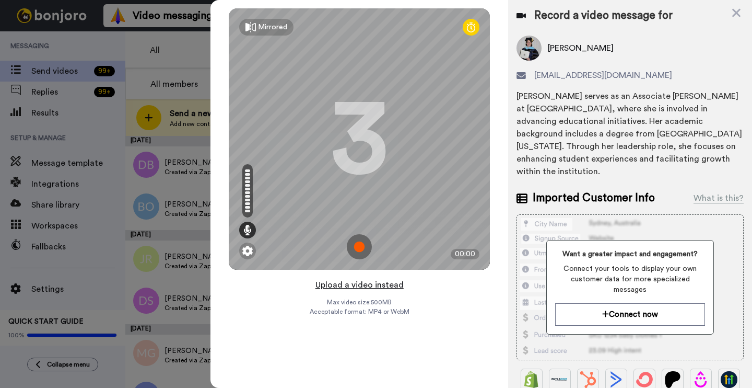
click at [385, 287] on button "Upload a video instead" at bounding box center [359, 285] width 95 height 14
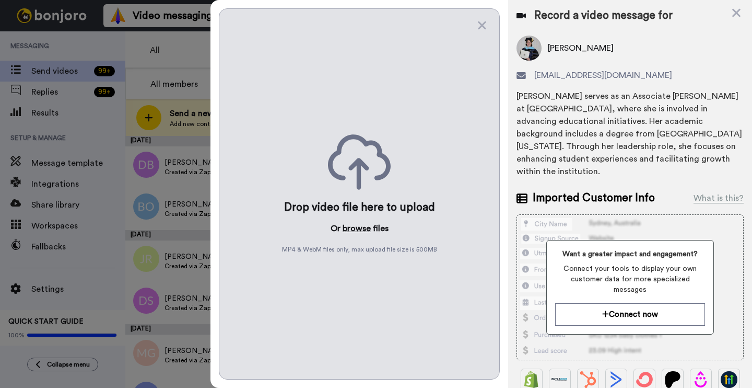
click at [349, 225] on button "browse" at bounding box center [357, 228] width 28 height 13
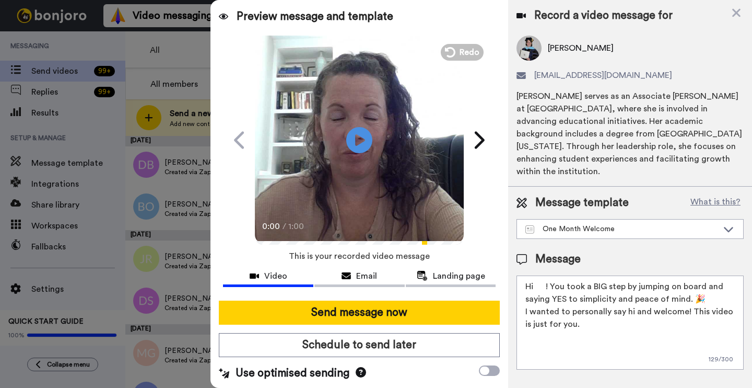
click at [545, 275] on textarea "Hi ! You took a BIG step by jumping on board and saying YES to simplicity and p…" at bounding box center [630, 322] width 227 height 94
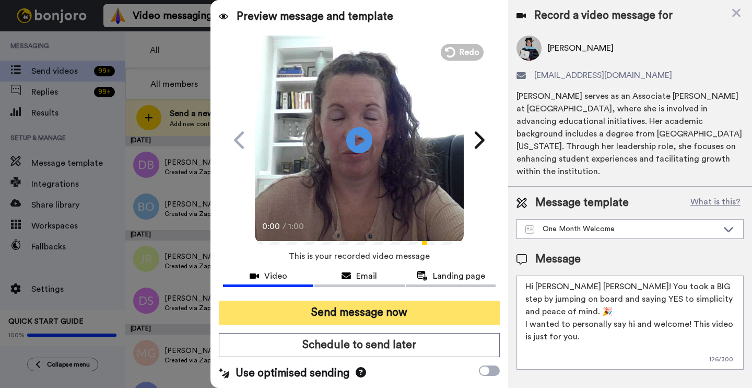
type textarea "Hi Mary Ann! You took a BIG step by jumping on board and saying YES to simplici…"
click at [405, 300] on button "Send message now" at bounding box center [359, 312] width 281 height 24
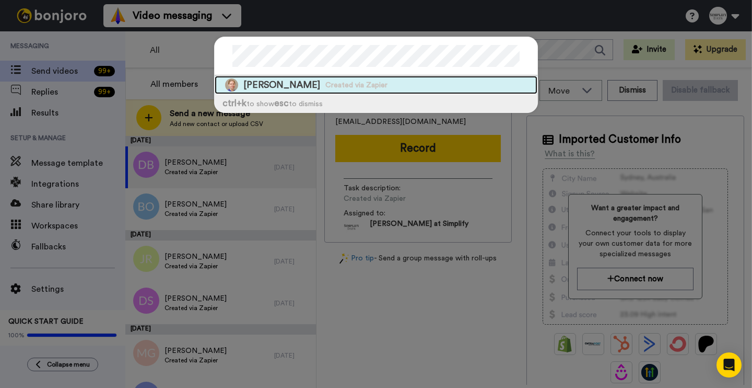
click at [359, 87] on span "Created via Zapier" at bounding box center [356, 85] width 62 height 10
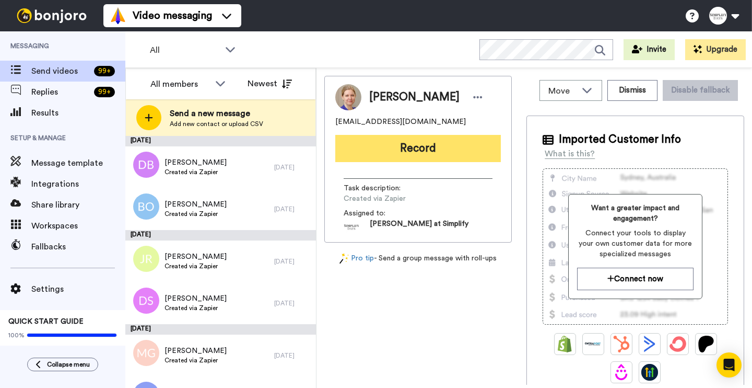
click at [421, 143] on button "Record" at bounding box center [418, 148] width 166 height 27
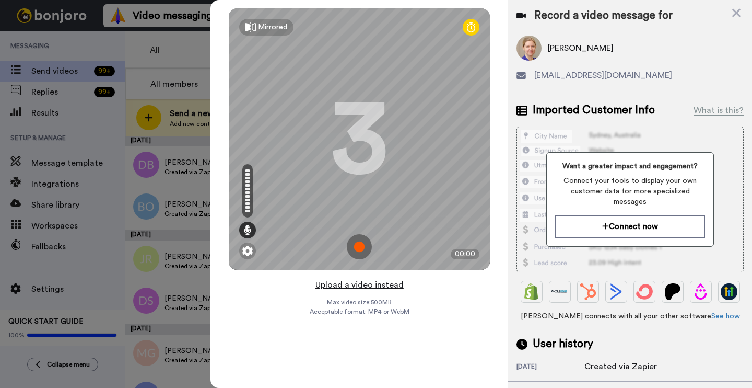
click at [368, 284] on button "Upload a video instead" at bounding box center [359, 285] width 95 height 14
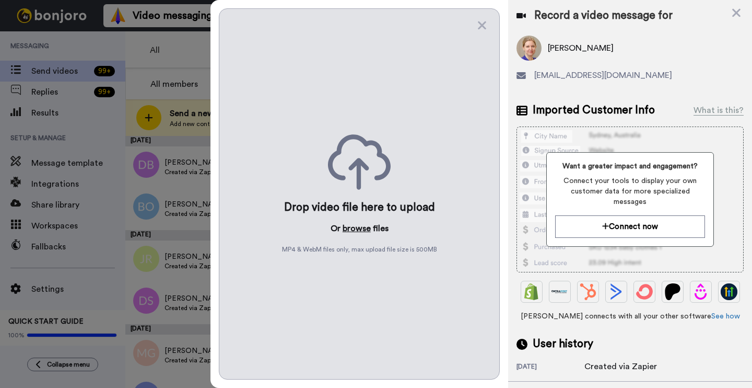
click at [351, 229] on button "browse" at bounding box center [357, 228] width 28 height 13
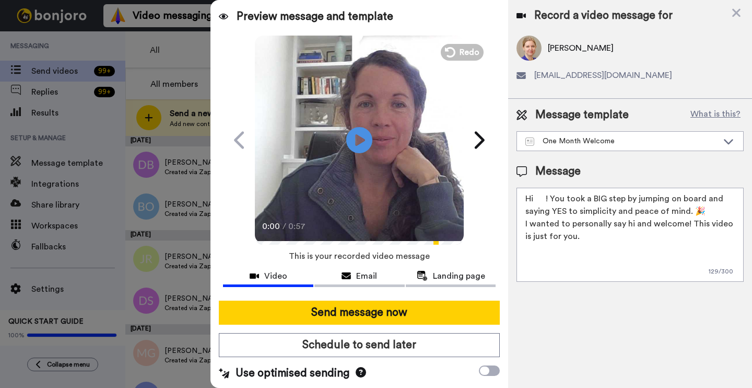
click at [546, 195] on textarea "Hi ! You took a BIG step by jumping on board and saying YES to simplicity and p…" at bounding box center [630, 235] width 227 height 94
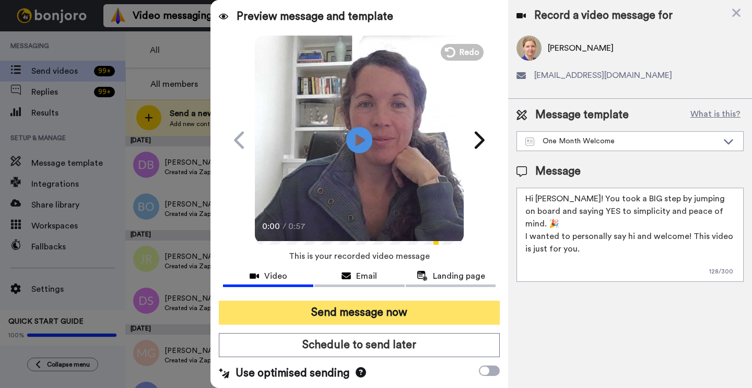
type textarea "Hi Esther! You took a BIG step by jumping on board and saying YES to simplicity…"
click at [451, 309] on button "Send message now" at bounding box center [359, 312] width 281 height 24
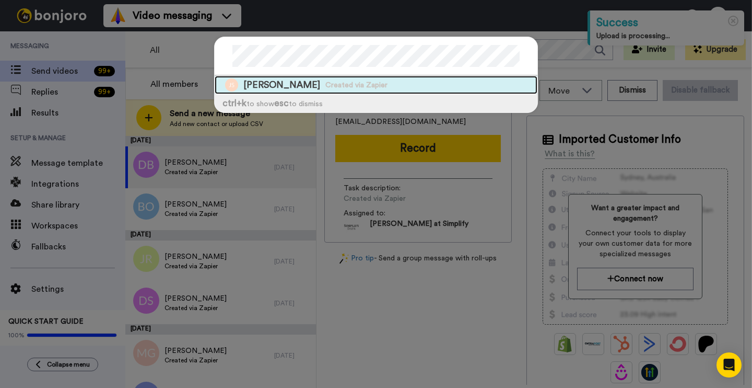
click at [395, 89] on div "Janie Sindall Created via Zapier" at bounding box center [376, 85] width 323 height 18
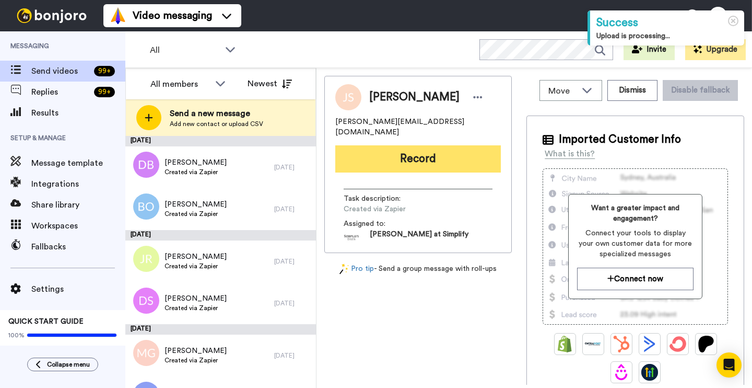
click at [416, 150] on button "Record" at bounding box center [418, 158] width 166 height 27
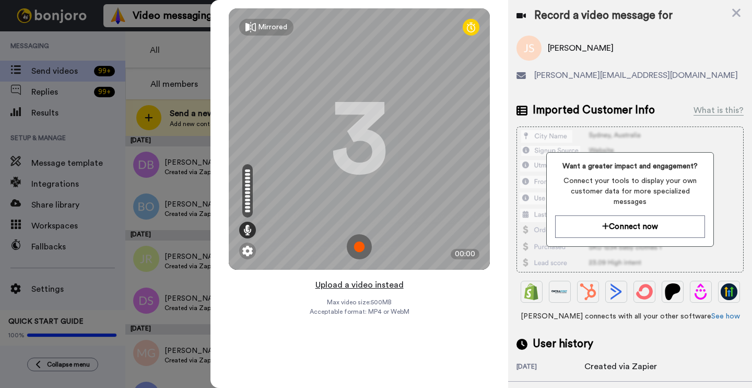
click at [381, 288] on button "Upload a video instead" at bounding box center [359, 285] width 95 height 14
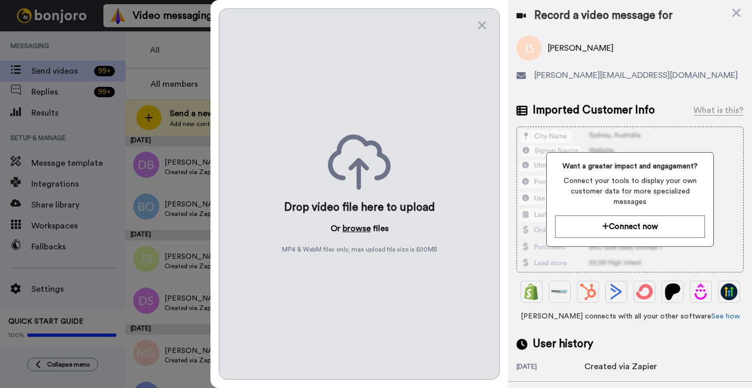
click at [351, 232] on button "browse" at bounding box center [357, 228] width 28 height 13
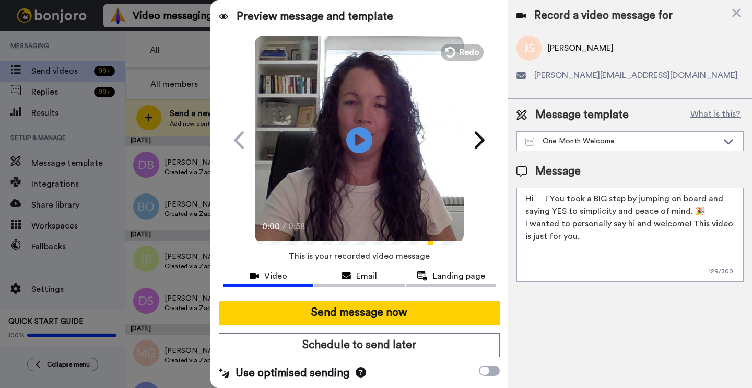
drag, startPoint x: 546, startPoint y: 198, endPoint x: 571, endPoint y: 196, distance: 25.2
click at [546, 198] on textarea "Hi ! You took a BIG step by jumping on board and saying YES to simplicity and p…" at bounding box center [630, 235] width 227 height 94
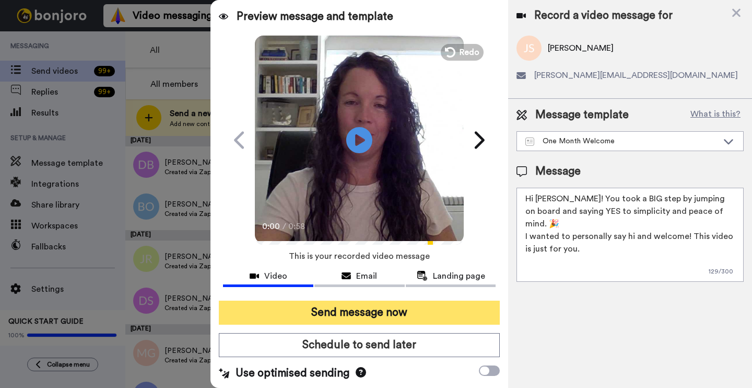
type textarea "Hi Janie! You took a BIG step by jumping on board and saying YES to simplicity …"
click at [408, 316] on button "Send message now" at bounding box center [359, 312] width 281 height 24
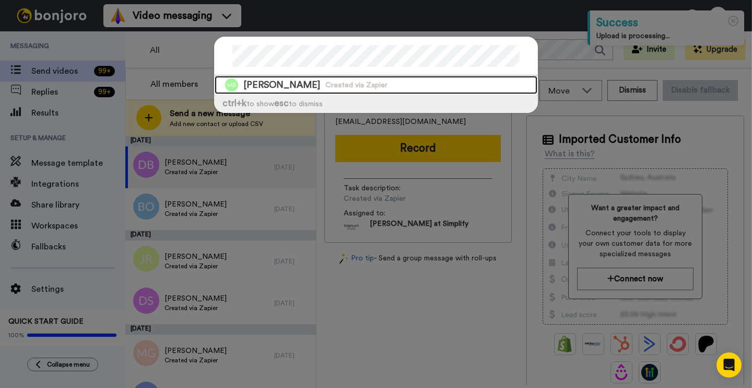
click at [311, 83] on span "[PERSON_NAME]" at bounding box center [281, 84] width 77 height 13
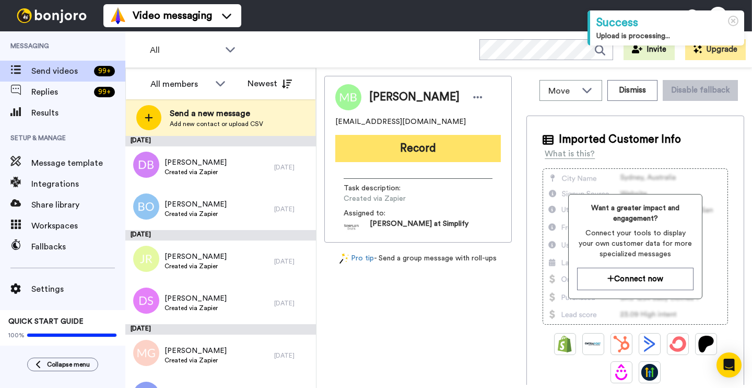
click at [392, 150] on button "Record" at bounding box center [418, 148] width 166 height 27
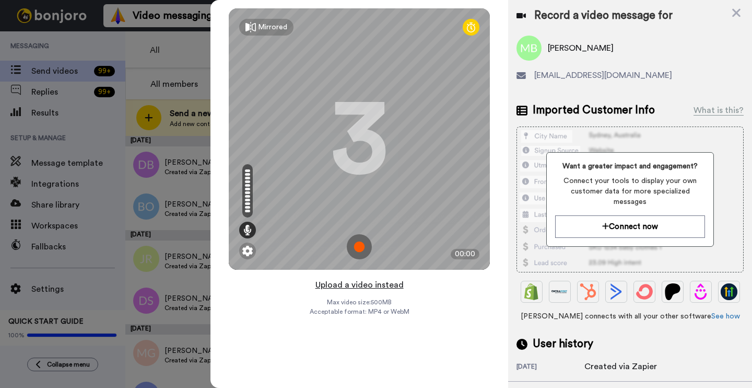
click at [370, 285] on button "Upload a video instead" at bounding box center [359, 285] width 95 height 14
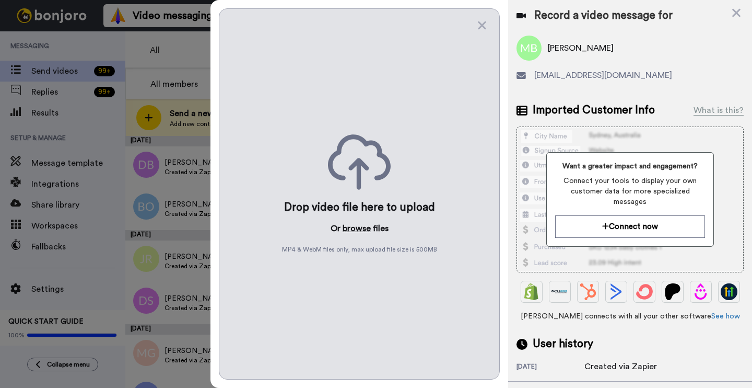
click at [355, 228] on button "browse" at bounding box center [357, 228] width 28 height 13
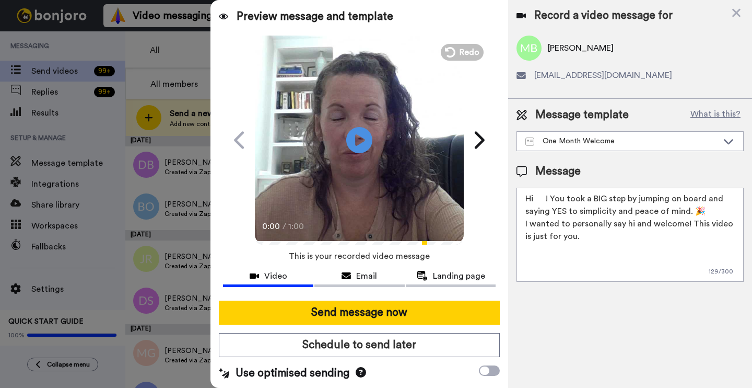
click at [548, 195] on textarea "Hi ! You took a BIG step by jumping on board and saying YES to simplicity and p…" at bounding box center [630, 235] width 227 height 94
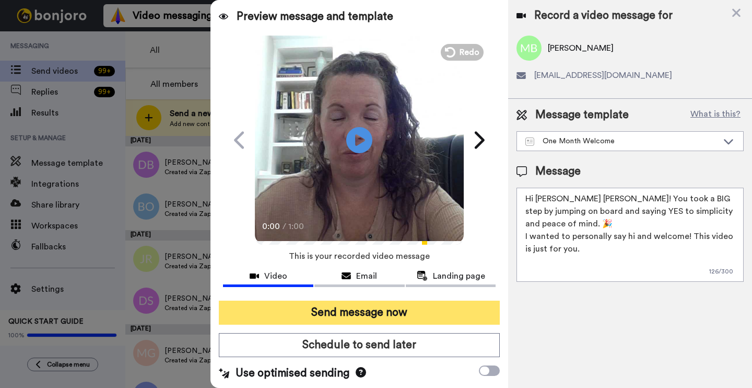
type textarea "Hi [PERSON_NAME] [PERSON_NAME]! You took a BIG step by jumping on board and say…"
click at [460, 303] on button "Send message now" at bounding box center [359, 312] width 281 height 24
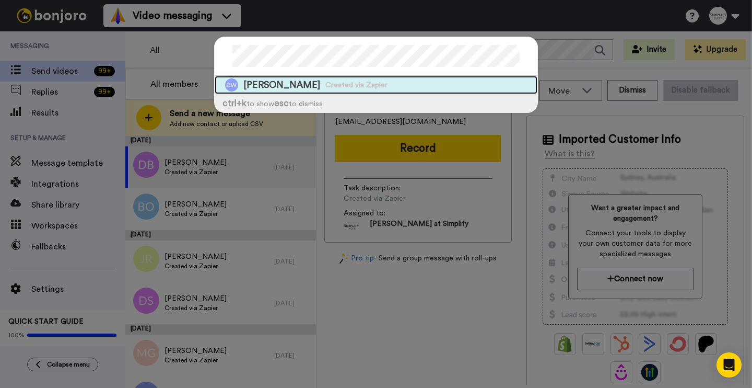
click at [325, 83] on span "Created via Zapier" at bounding box center [356, 85] width 62 height 10
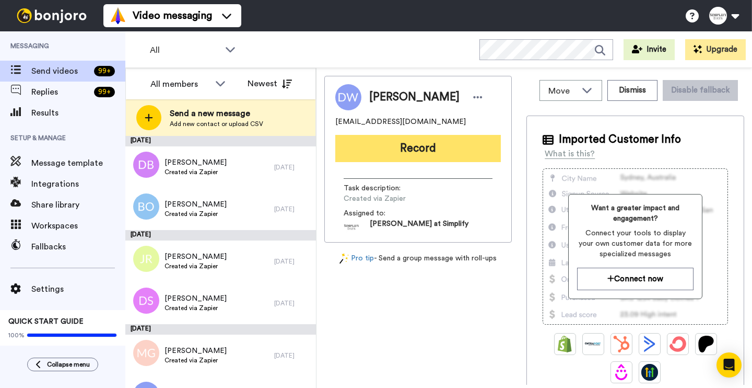
click at [385, 152] on button "Record" at bounding box center [418, 148] width 166 height 27
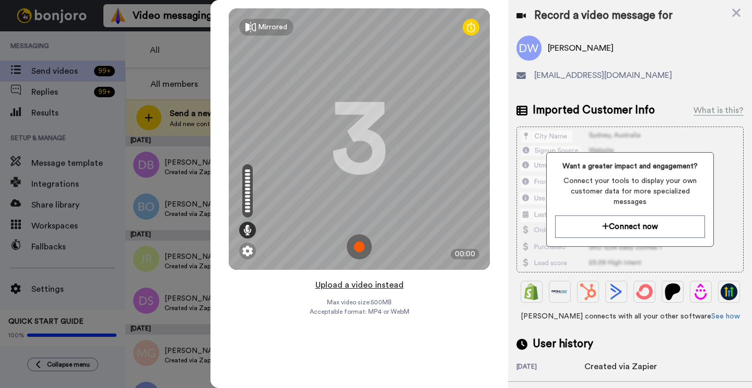
click at [380, 286] on button "Upload a video instead" at bounding box center [359, 285] width 95 height 14
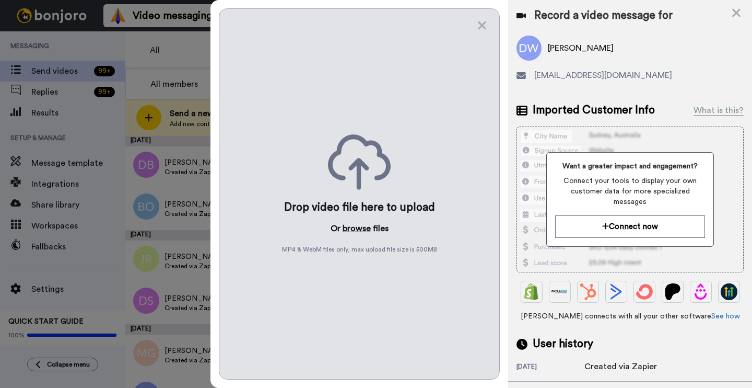
click at [360, 227] on button "browse" at bounding box center [357, 228] width 28 height 13
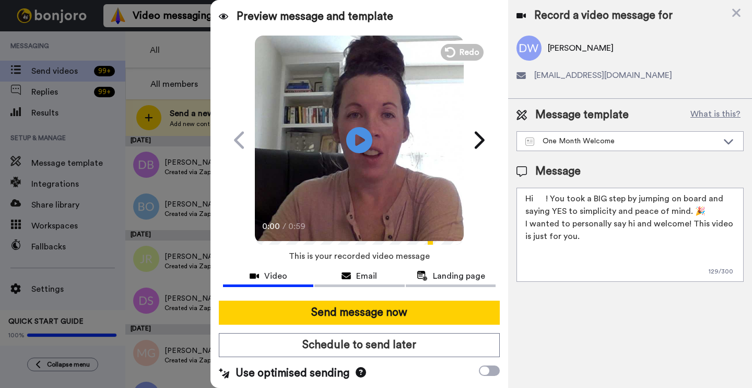
click at [543, 197] on textarea "Hi ! You took a BIG step by jumping on board and saying YES to simplicity and p…" at bounding box center [630, 235] width 227 height 94
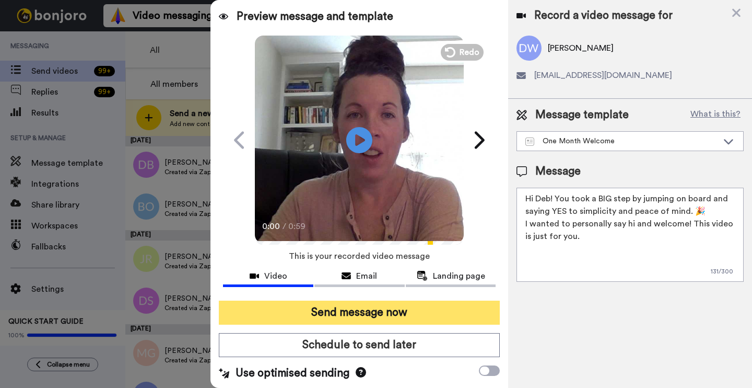
type textarea "Hi Deb! You took a BIG step by jumping on board and saying YES to simplicity an…"
click at [384, 313] on button "Send message now" at bounding box center [359, 312] width 281 height 24
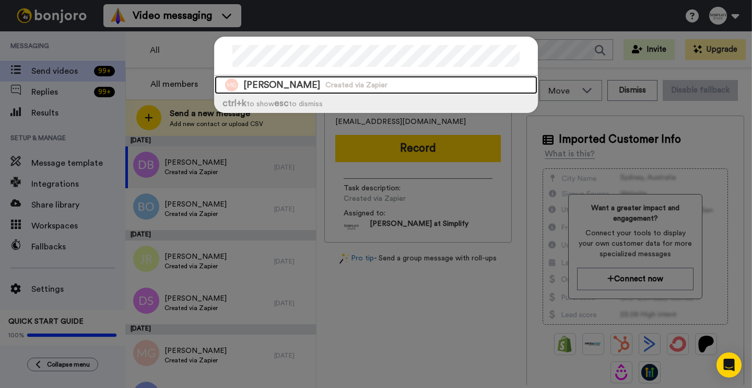
click at [359, 88] on span "Created via Zapier" at bounding box center [356, 85] width 62 height 10
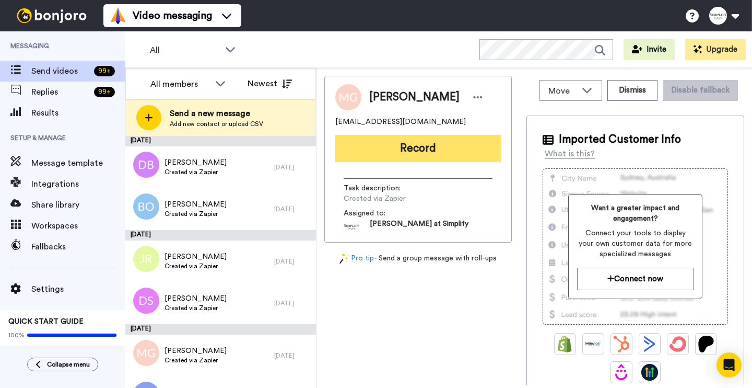
click at [397, 151] on button "Record" at bounding box center [418, 148] width 166 height 27
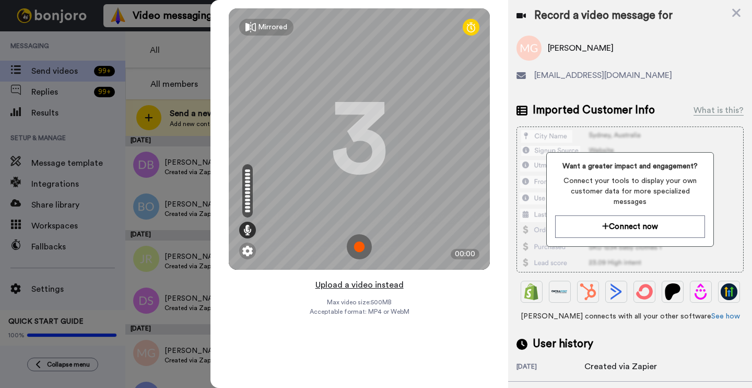
click at [381, 285] on button "Upload a video instead" at bounding box center [359, 285] width 95 height 14
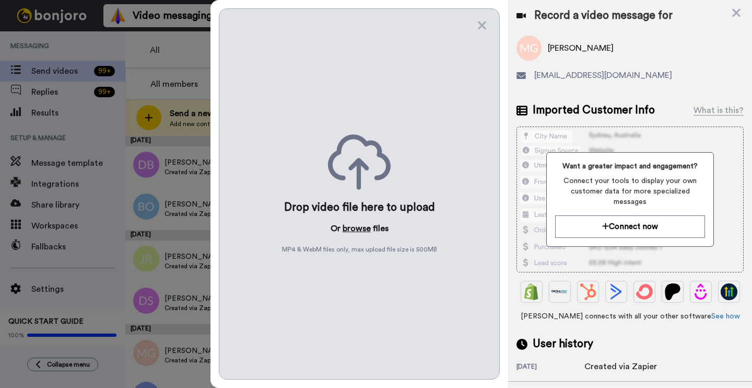
click at [359, 229] on button "browse" at bounding box center [357, 228] width 28 height 13
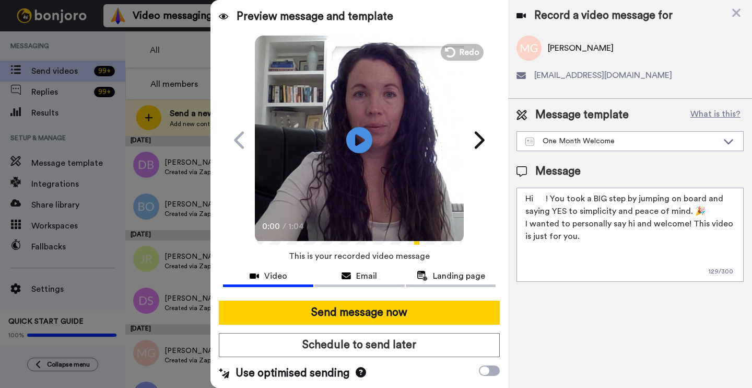
click at [544, 198] on textarea "Hi ! You took a BIG step by jumping on board and saying YES to simplicity and p…" at bounding box center [630, 235] width 227 height 94
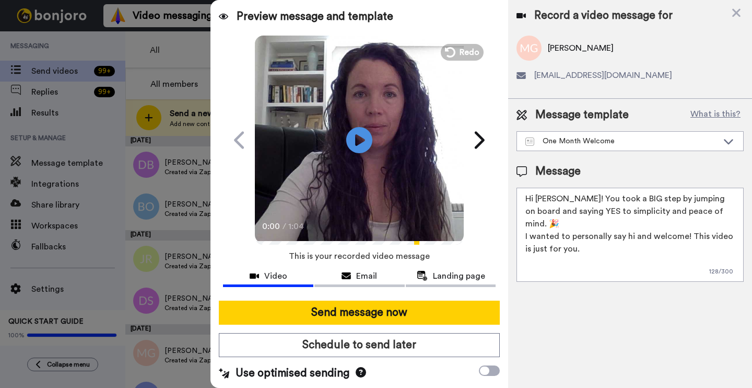
type textarea "Hi [PERSON_NAME]! You took a BIG step by jumping on board and saying YES to sim…"
click at [438, 298] on div at bounding box center [359, 296] width 273 height 8
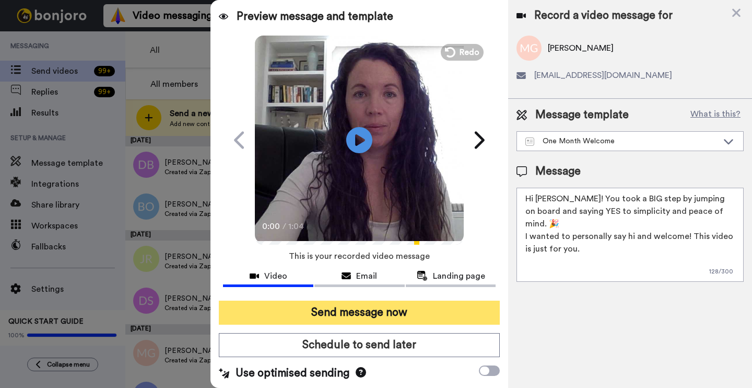
click at [438, 302] on button "Send message now" at bounding box center [359, 312] width 281 height 24
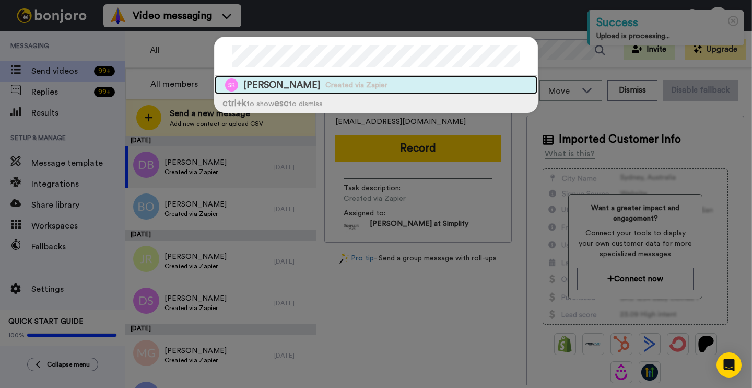
click at [443, 81] on div "[PERSON_NAME] Created via Zapier" at bounding box center [376, 85] width 323 height 18
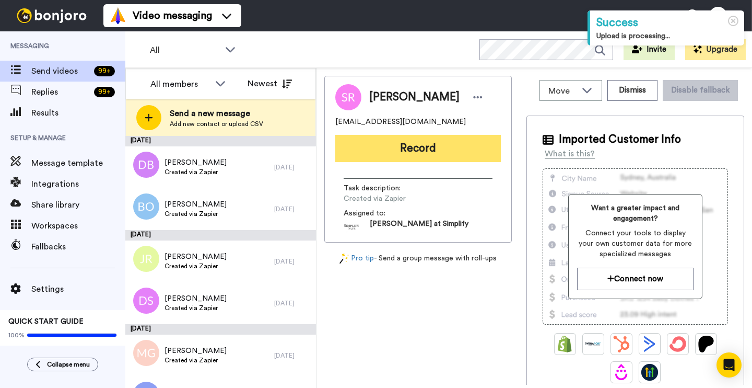
click at [432, 145] on button "Record" at bounding box center [418, 148] width 166 height 27
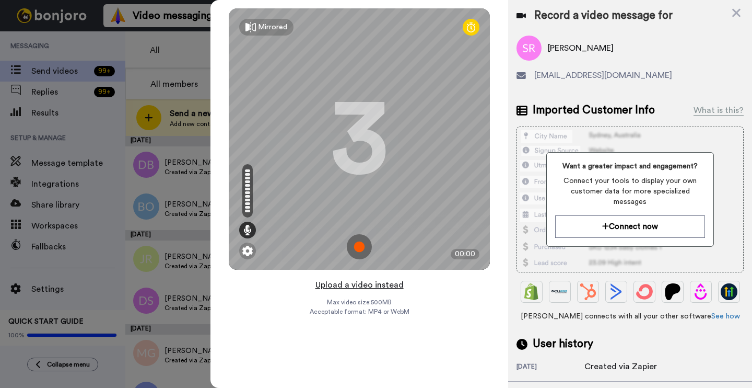
click at [379, 284] on button "Upload a video instead" at bounding box center [359, 285] width 95 height 14
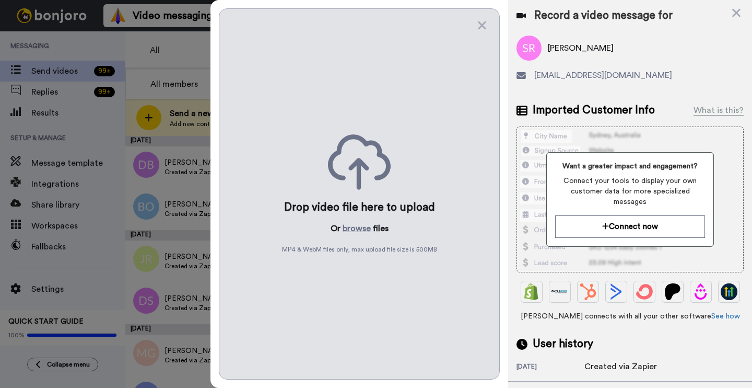
click at [371, 231] on p "Or browse files" at bounding box center [360, 228] width 58 height 13
click at [361, 225] on button "browse" at bounding box center [357, 228] width 28 height 13
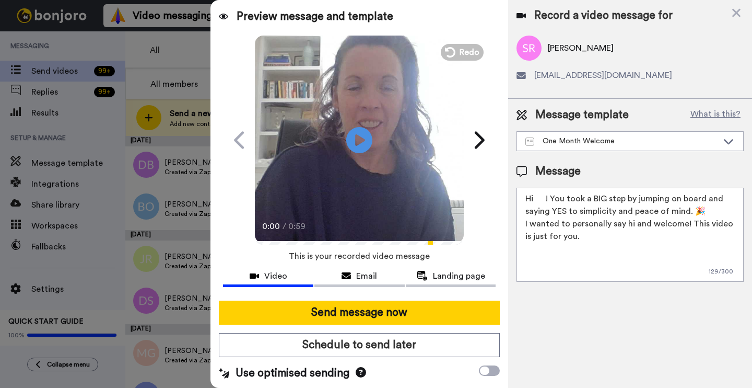
click at [546, 197] on textarea "Hi ! You took a BIG step by jumping on board and saying YES to simplicity and p…" at bounding box center [630, 235] width 227 height 94
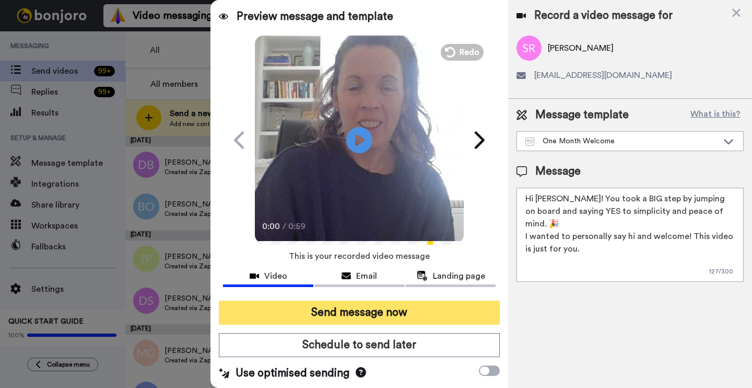
type textarea "Hi Shannon! You took a BIG step by jumping on board and saying YES to simplicit…"
click at [422, 308] on button "Send message now" at bounding box center [359, 312] width 281 height 24
